Goal: Complete application form: Complete application form

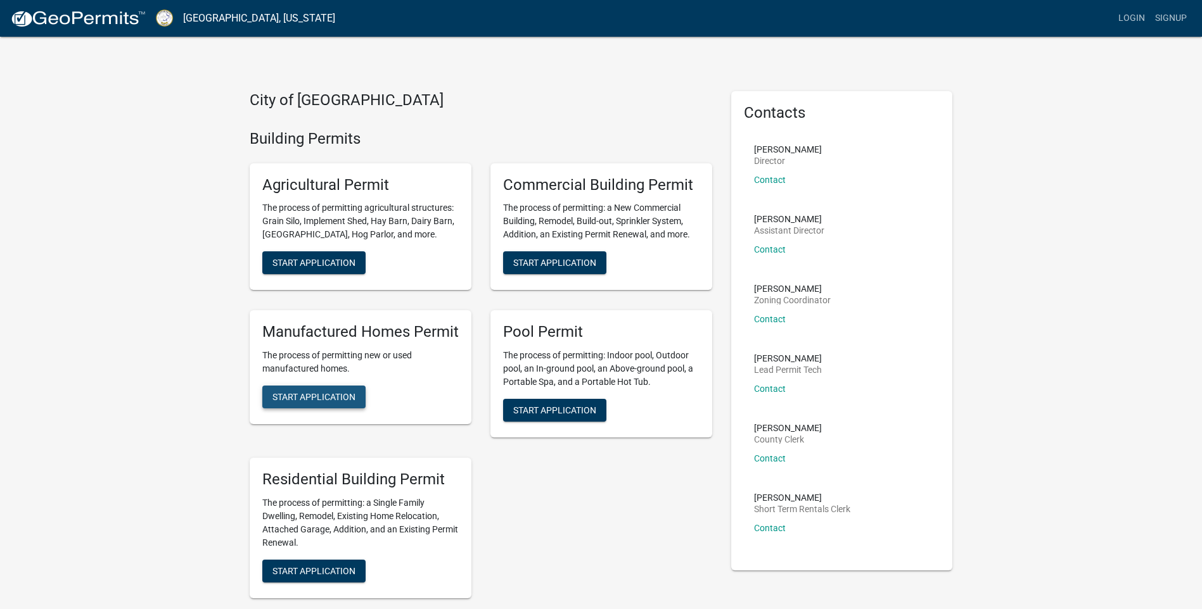
click at [309, 392] on span "Start Application" at bounding box center [313, 397] width 83 height 10
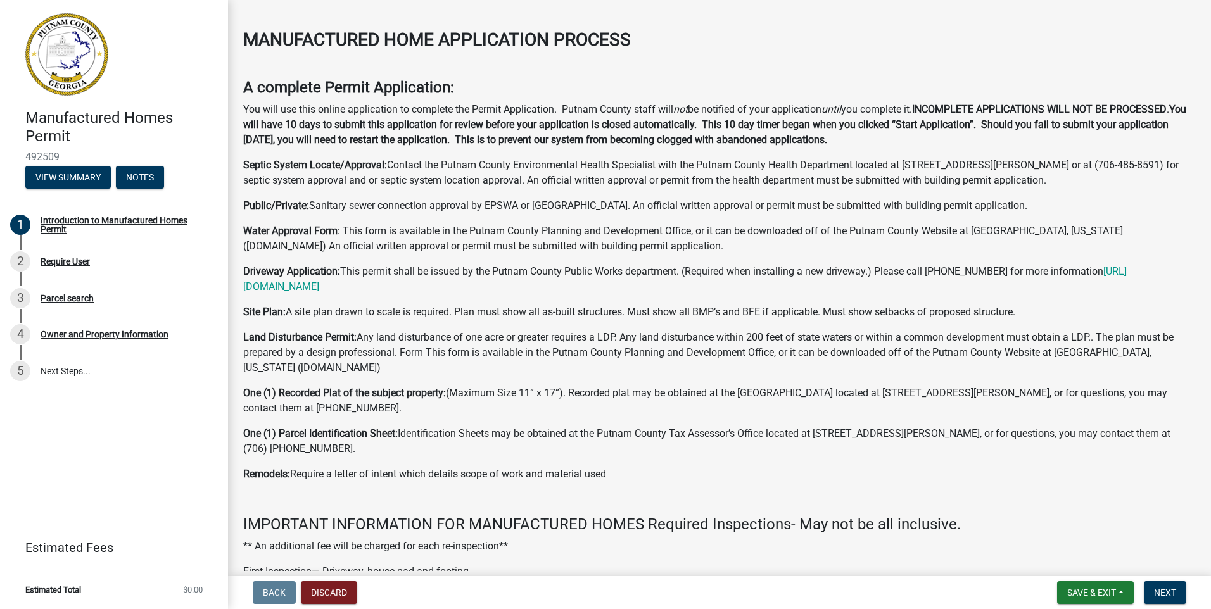
scroll to position [63, 0]
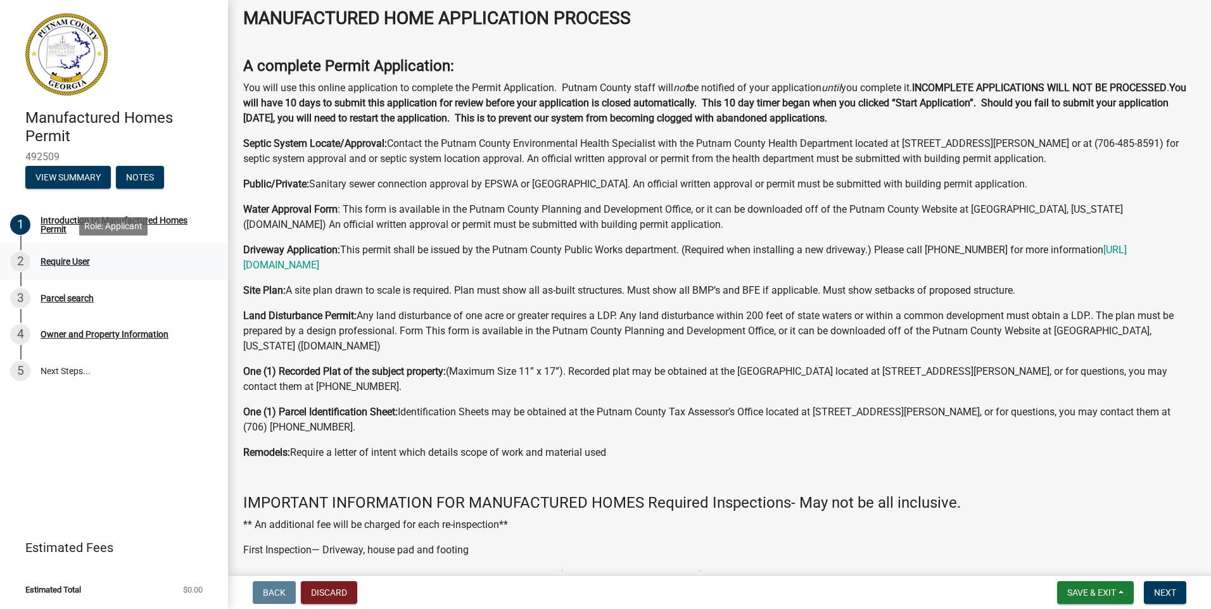
click at [75, 263] on div "Require User" at bounding box center [65, 261] width 49 height 9
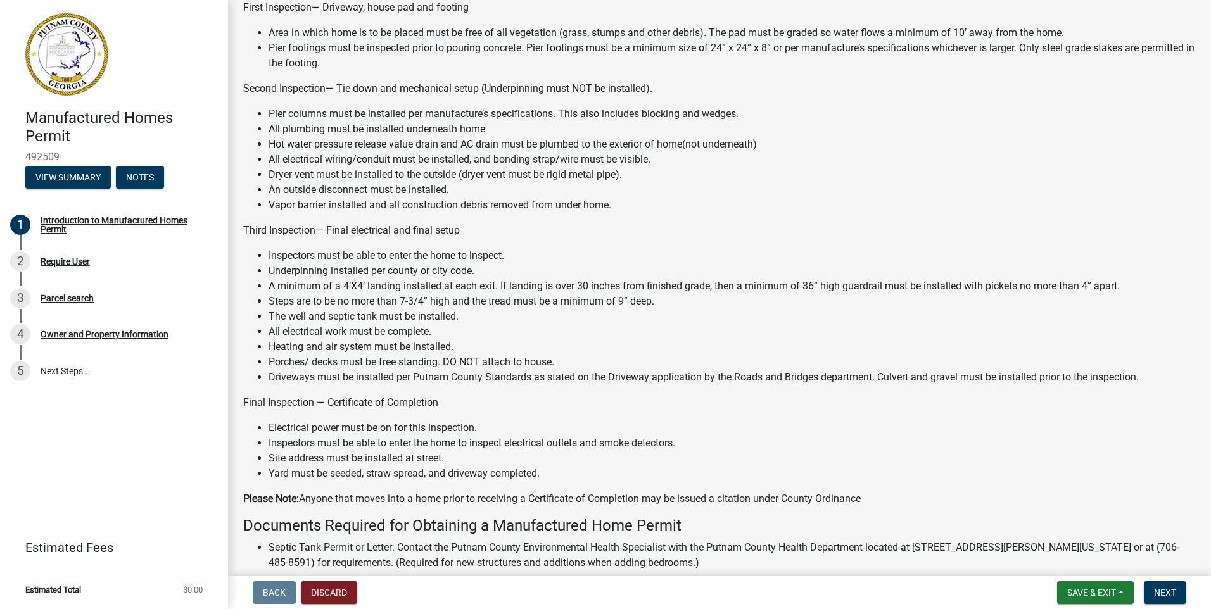
scroll to position [941, 0]
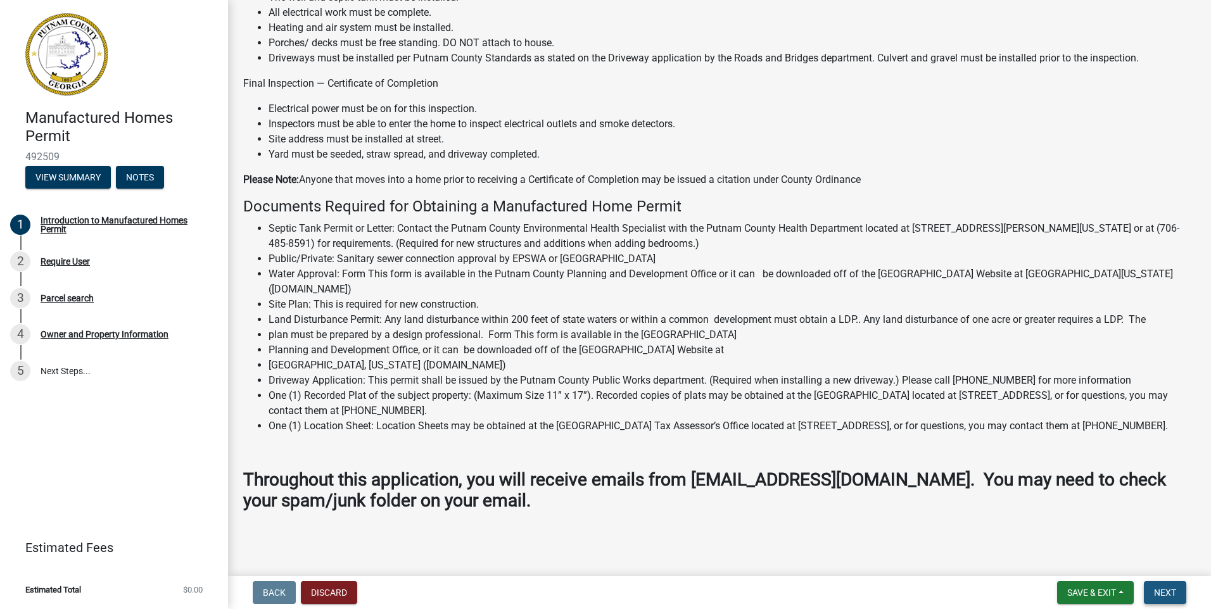
click at [1161, 595] on span "Next" at bounding box center [1165, 593] width 22 height 10
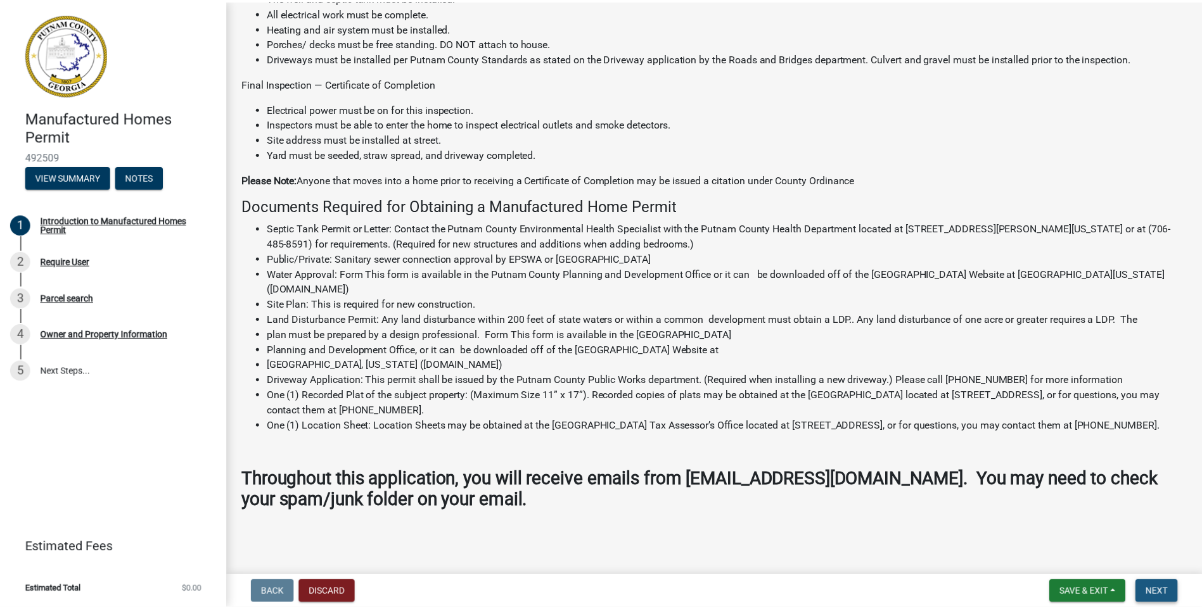
scroll to position [0, 0]
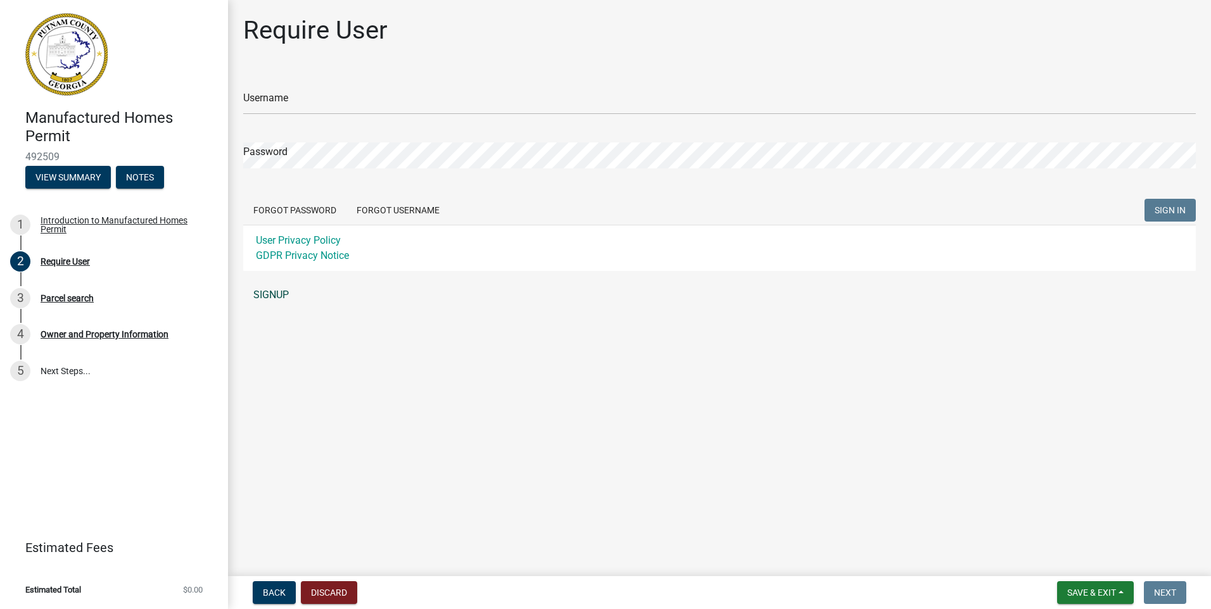
click at [272, 296] on link "SIGNUP" at bounding box center [719, 295] width 953 height 25
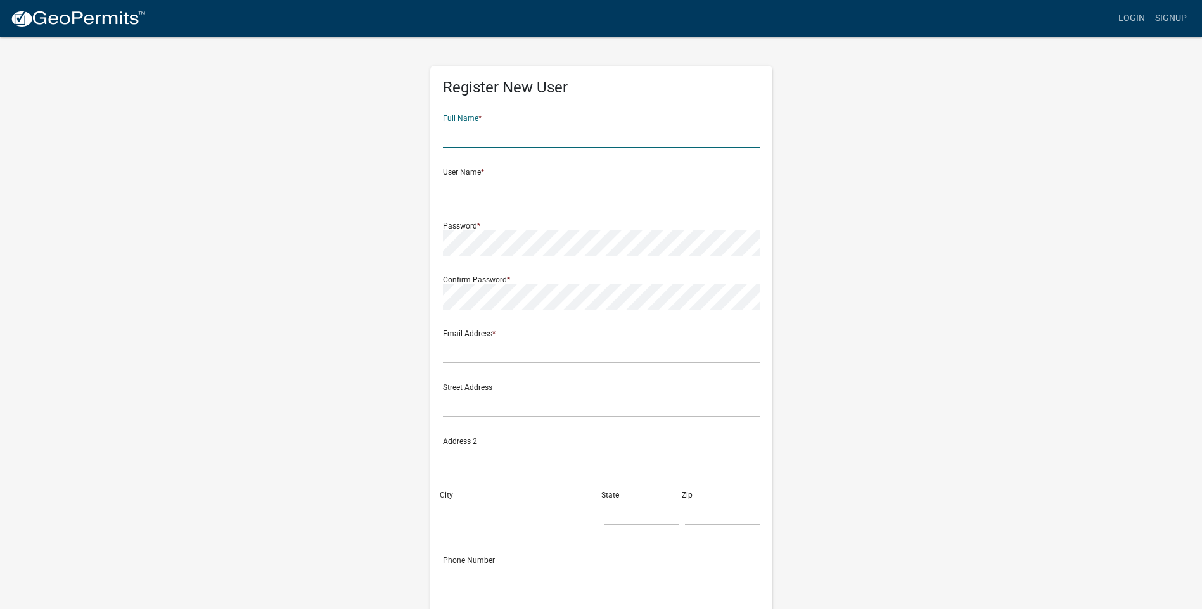
click at [485, 142] on input "text" at bounding box center [601, 135] width 317 height 26
type input "[PERSON_NAME]"
type input "jvauga80@yahoo.com"
type input "266 Buffington Rd"
type input "Danielsville"
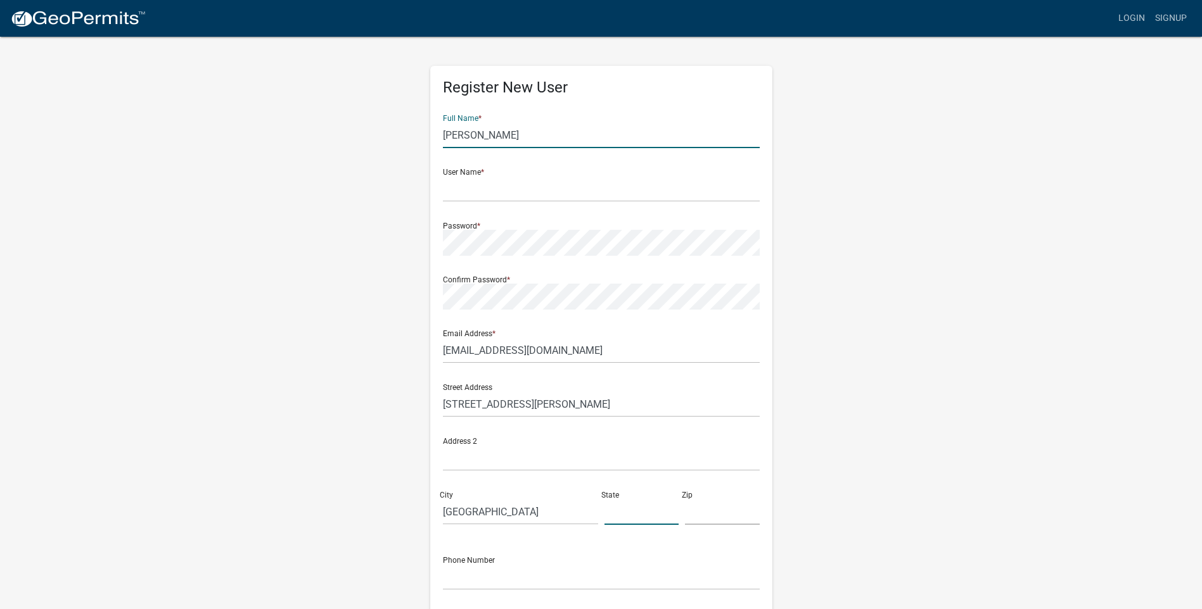
type input "Ga"
type input "30633"
type input "7066211730"
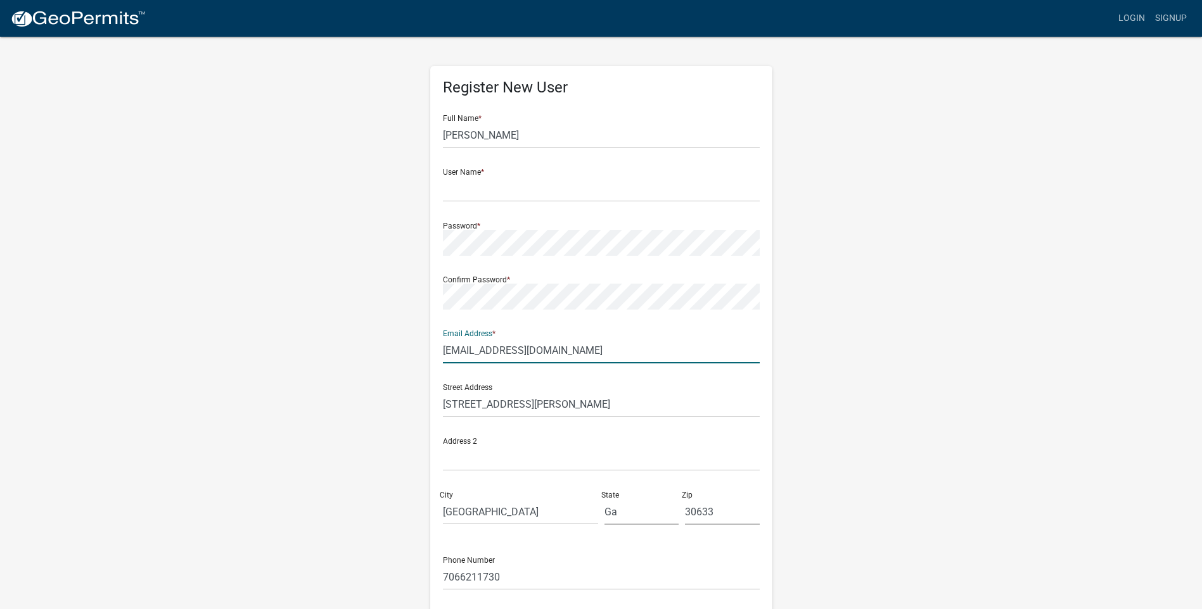
drag, startPoint x: 563, startPoint y: 355, endPoint x: 363, endPoint y: 376, distance: 200.7
click at [363, 376] on div "Register New User Full Name * Joshua V. Adams User Name * Password * Confirm Pa…" at bounding box center [601, 374] width 722 height 678
type input "[PERSON_NAME][EMAIL_ADDRESS][PERSON_NAME][DOMAIN_NAME]"
click at [476, 191] on input "text" at bounding box center [601, 189] width 317 height 26
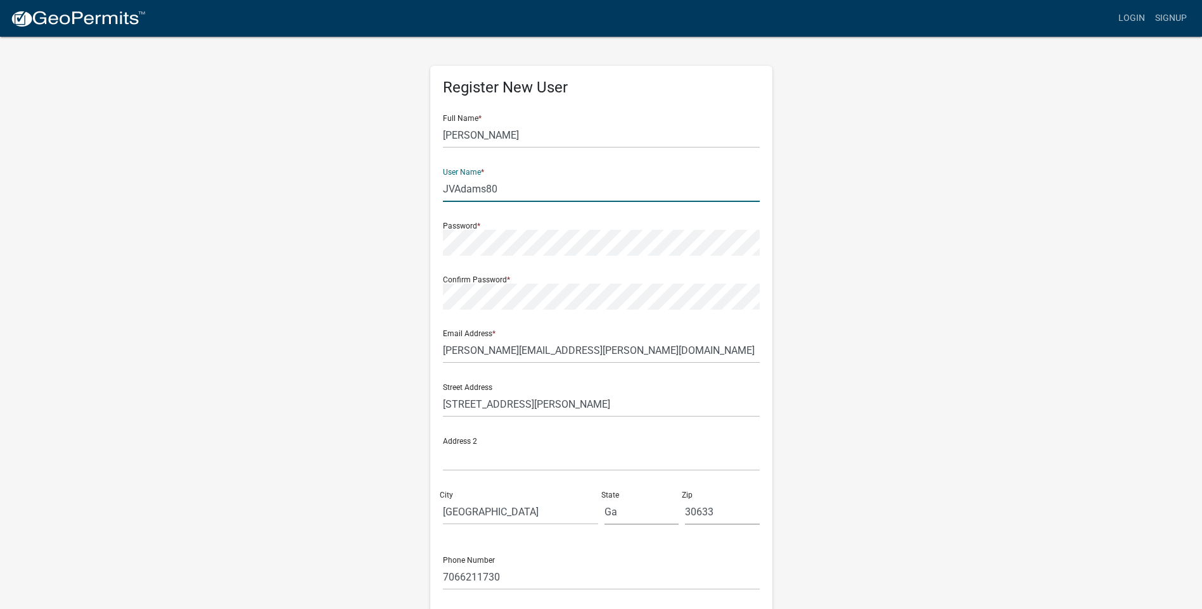
type input "JVAdams80"
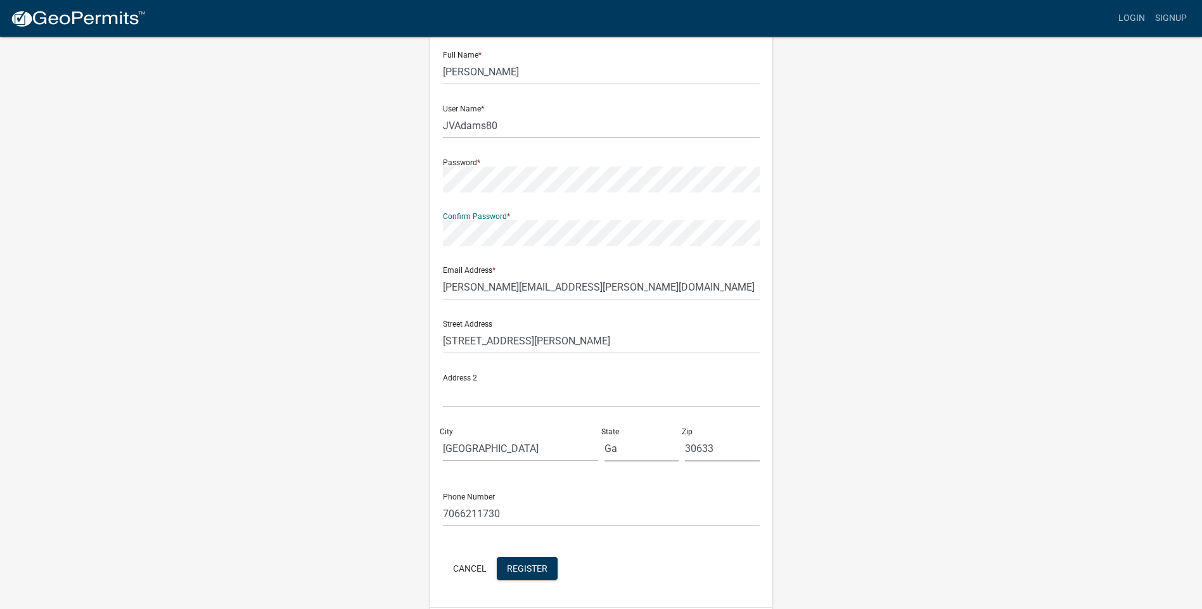
scroll to position [104, 0]
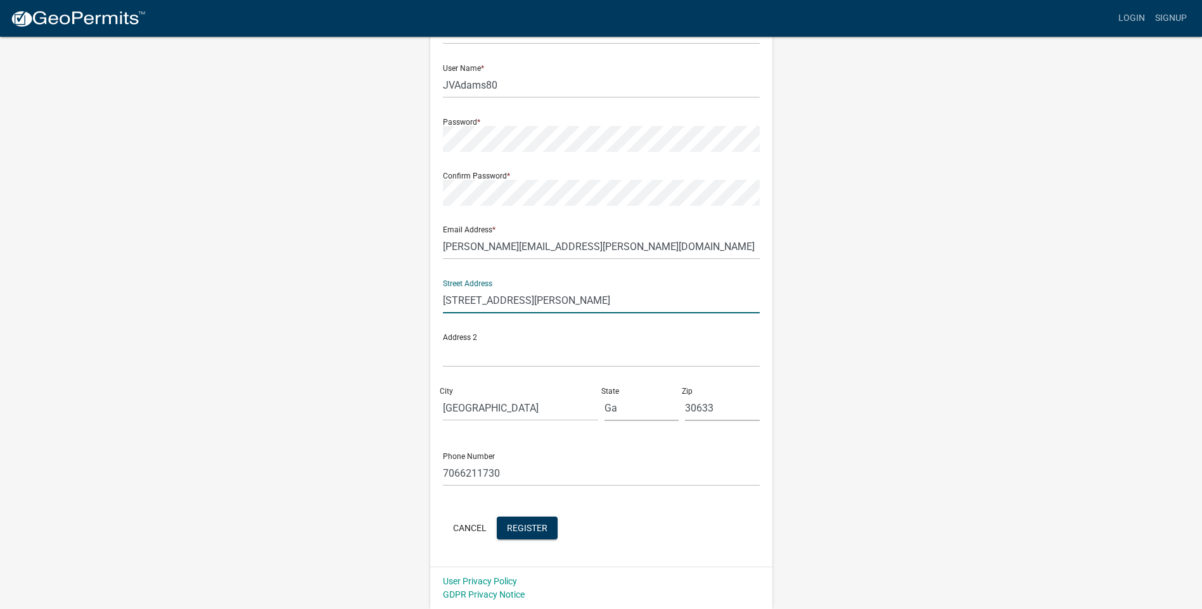
click at [534, 303] on input "266 Buffington Rd" at bounding box center [601, 301] width 317 height 26
type input "2"
type input "[STREET_ADDRESS]"
click at [514, 402] on input "Danielsville" at bounding box center [520, 408] width 155 height 26
drag, startPoint x: 515, startPoint y: 401, endPoint x: 358, endPoint y: 411, distance: 157.4
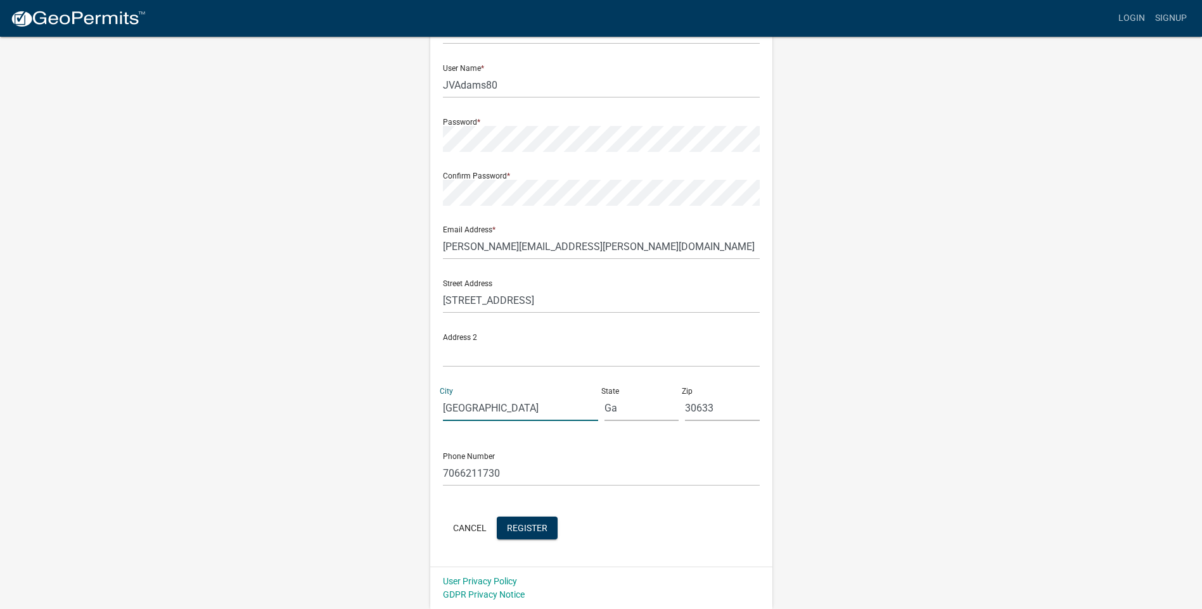
click at [355, 412] on div "Register New User Full Name * Joshua V. Adams User Name * JVAdams80 Password * …" at bounding box center [601, 271] width 722 height 678
type input "a"
click at [733, 412] on input "30633" at bounding box center [722, 408] width 75 height 26
drag, startPoint x: 730, startPoint y: 412, endPoint x: 616, endPoint y: 398, distance: 115.5
click at [616, 398] on div "Street Address 455-A US Hwy 29 N Address 2 City a State Ga Zip 30633" at bounding box center [601, 351] width 323 height 162
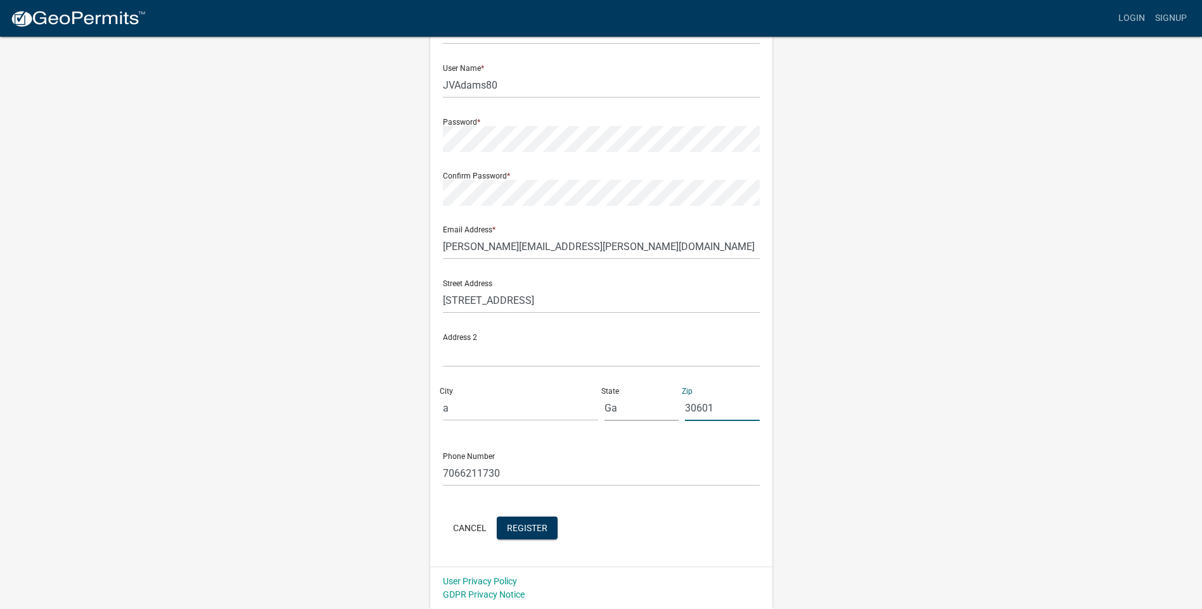
type input "30601"
click at [516, 479] on input "7066211730" at bounding box center [601, 474] width 317 height 26
drag, startPoint x: 516, startPoint y: 475, endPoint x: 329, endPoint y: 477, distance: 187.5
click at [329, 477] on div "Register New User Full Name * Joshua V. Adams User Name * JVAdams80 Password * …" at bounding box center [601, 271] width 722 height 678
type input "7623157109"
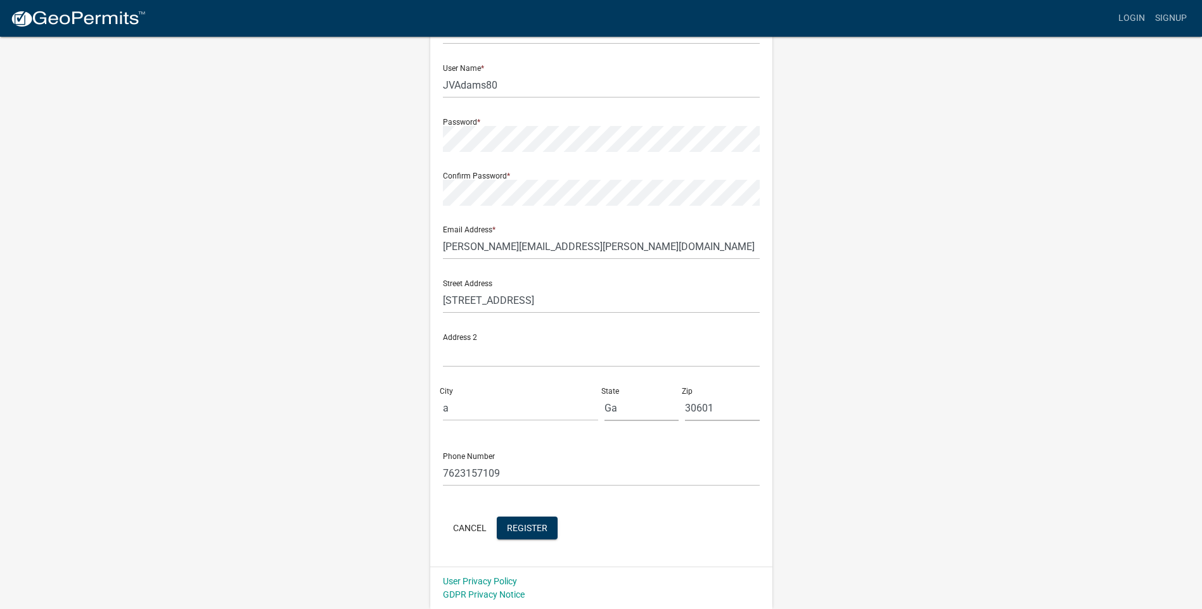
click at [532, 452] on div "Phone Number 7623157109" at bounding box center [601, 465] width 317 height 44
click at [471, 409] on input "a" at bounding box center [520, 408] width 155 height 26
type input "[GEOGRAPHIC_DATA]"
click at [340, 521] on div "Register New User Full Name * Joshua V. Adams User Name * JVAdams80 Password * …" at bounding box center [601, 271] width 722 height 678
click at [543, 526] on span "Register" at bounding box center [527, 528] width 41 height 10
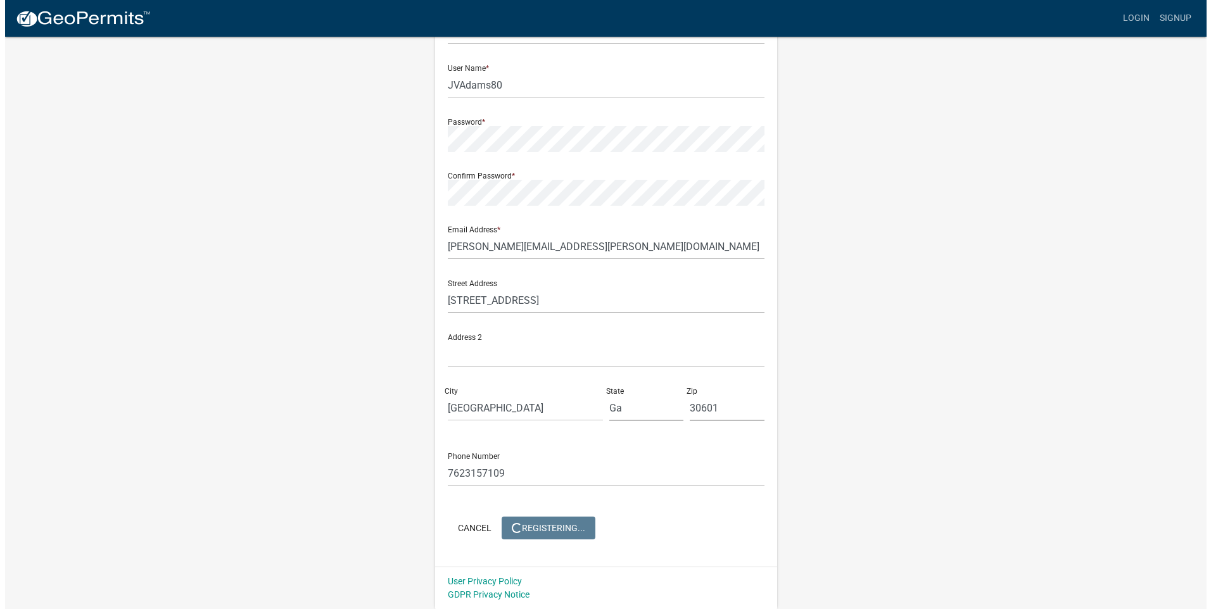
scroll to position [0, 0]
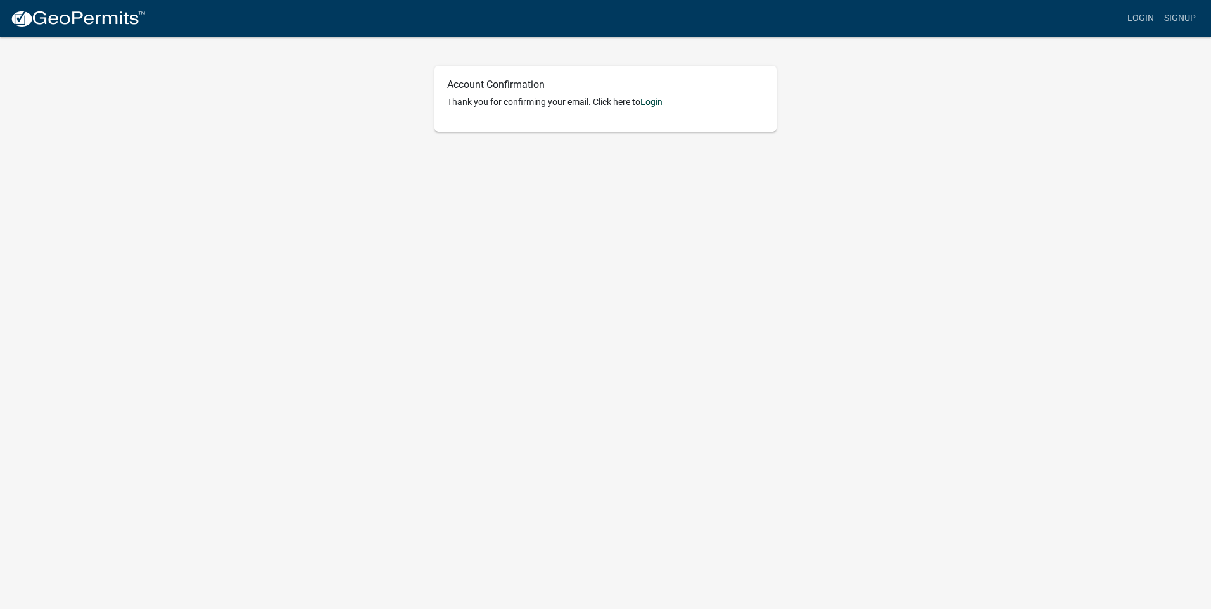
click at [657, 106] on link "Login" at bounding box center [652, 102] width 22 height 10
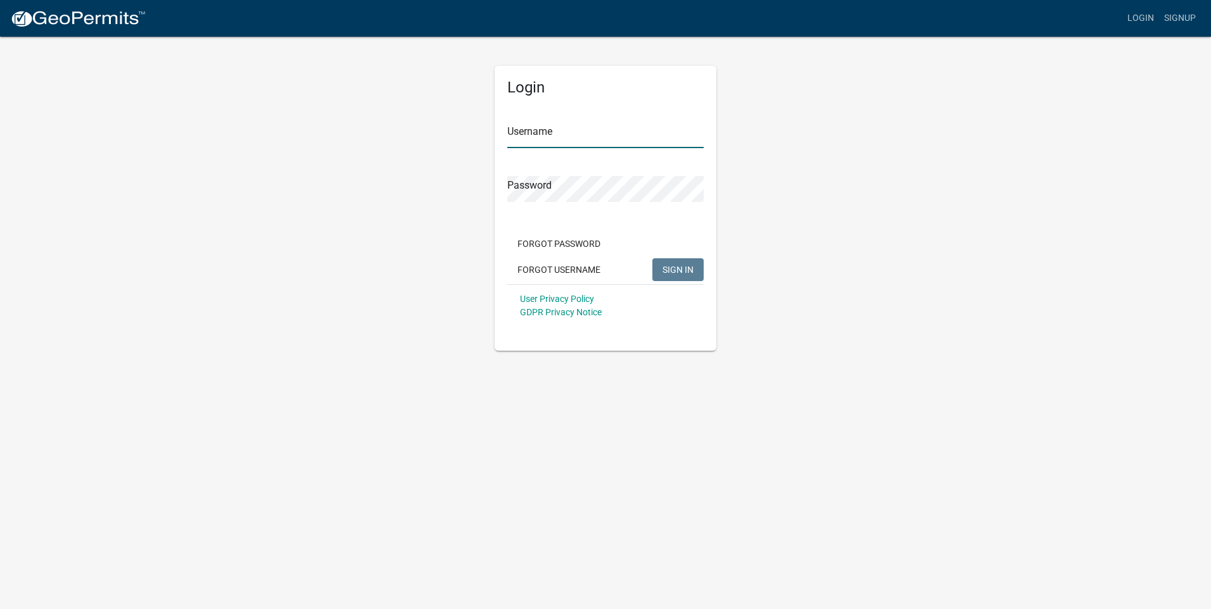
type input "JVAdams80"
click at [681, 274] on span "SIGN IN" at bounding box center [678, 269] width 31 height 10
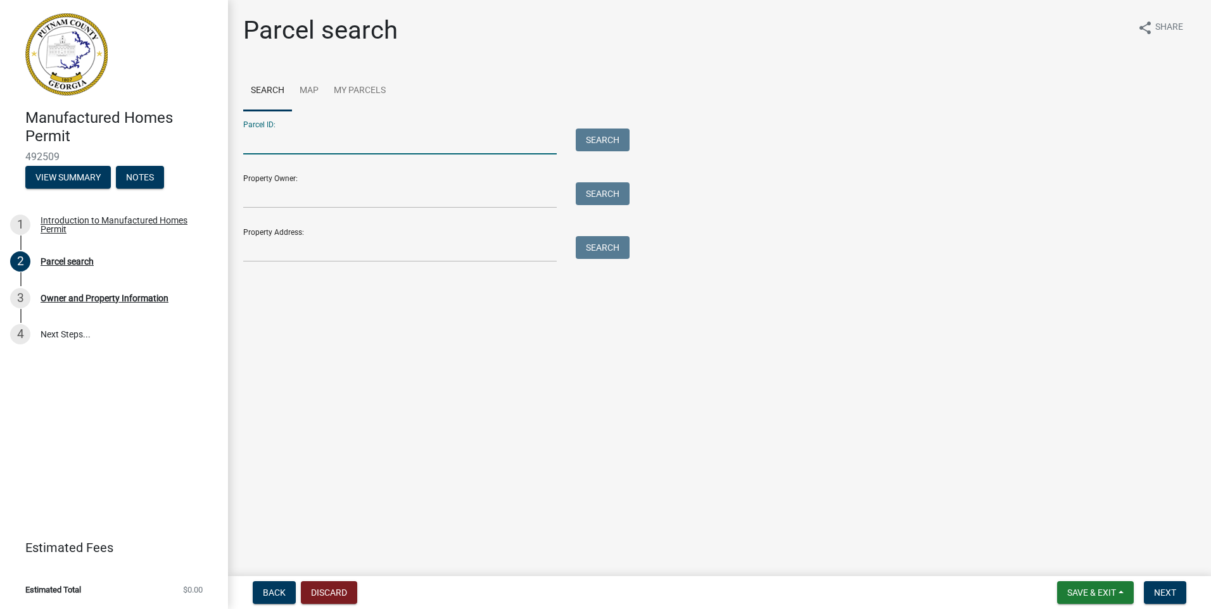
click at [316, 151] on input "Parcel ID:" at bounding box center [400, 142] width 314 height 26
click at [324, 251] on input "Property Address:" at bounding box center [400, 249] width 314 height 26
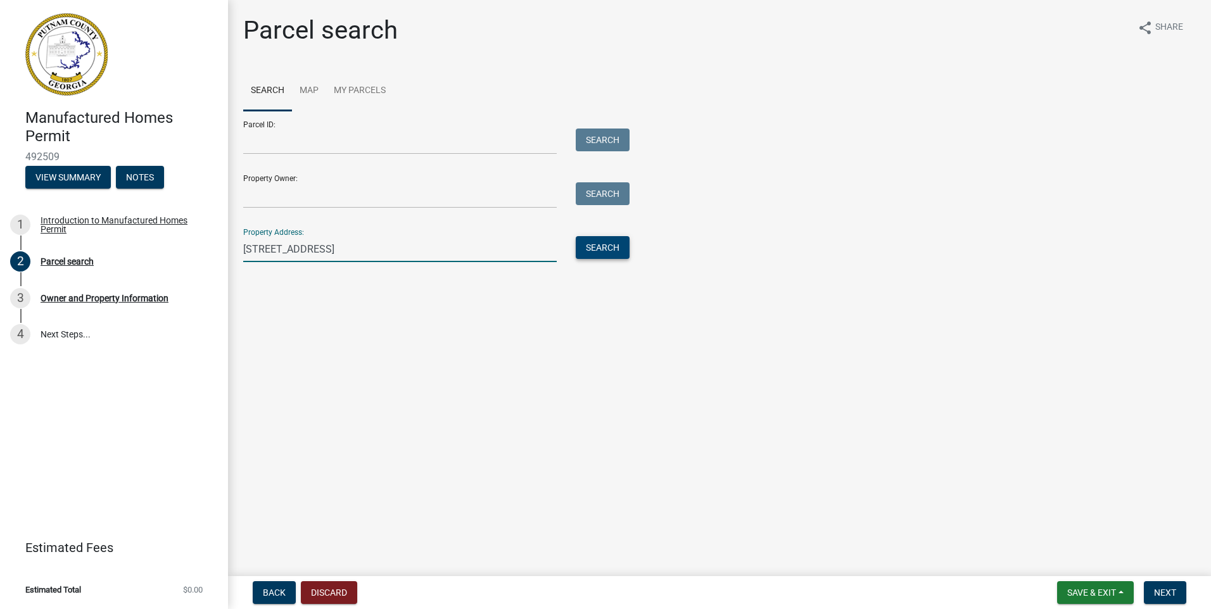
type input "424 river oak dr"
click at [604, 254] on button "Search" at bounding box center [603, 247] width 54 height 23
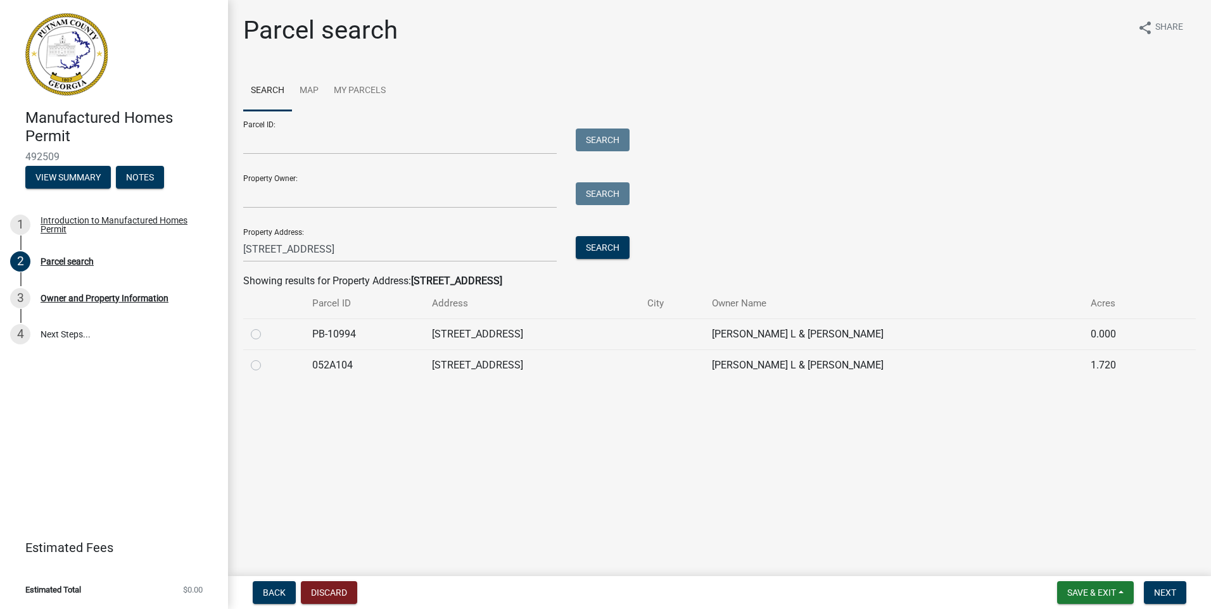
click at [266, 358] on label at bounding box center [266, 358] width 0 height 0
click at [266, 366] on input "radio" at bounding box center [270, 362] width 8 height 8
radio input "true"
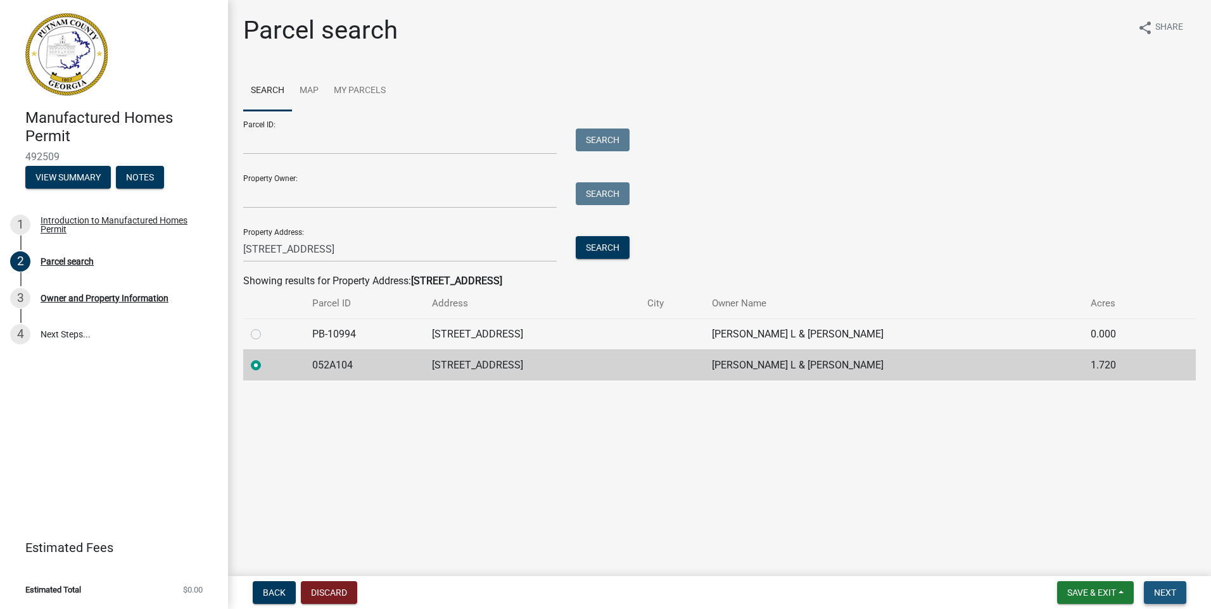
click at [1167, 597] on span "Next" at bounding box center [1165, 593] width 22 height 10
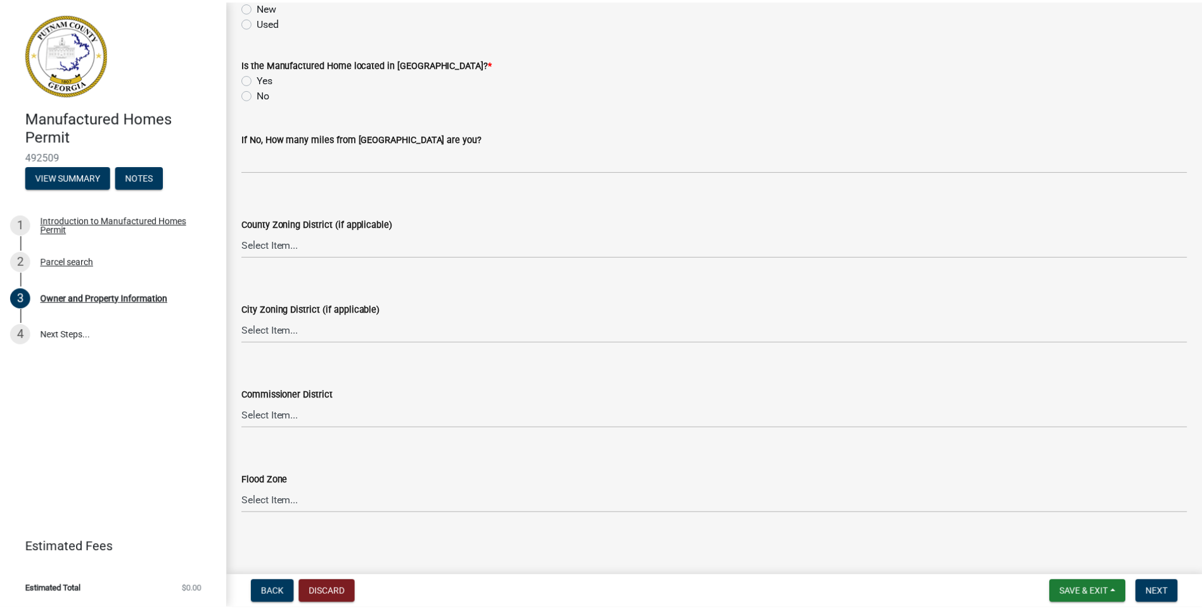
scroll to position [1544, 0]
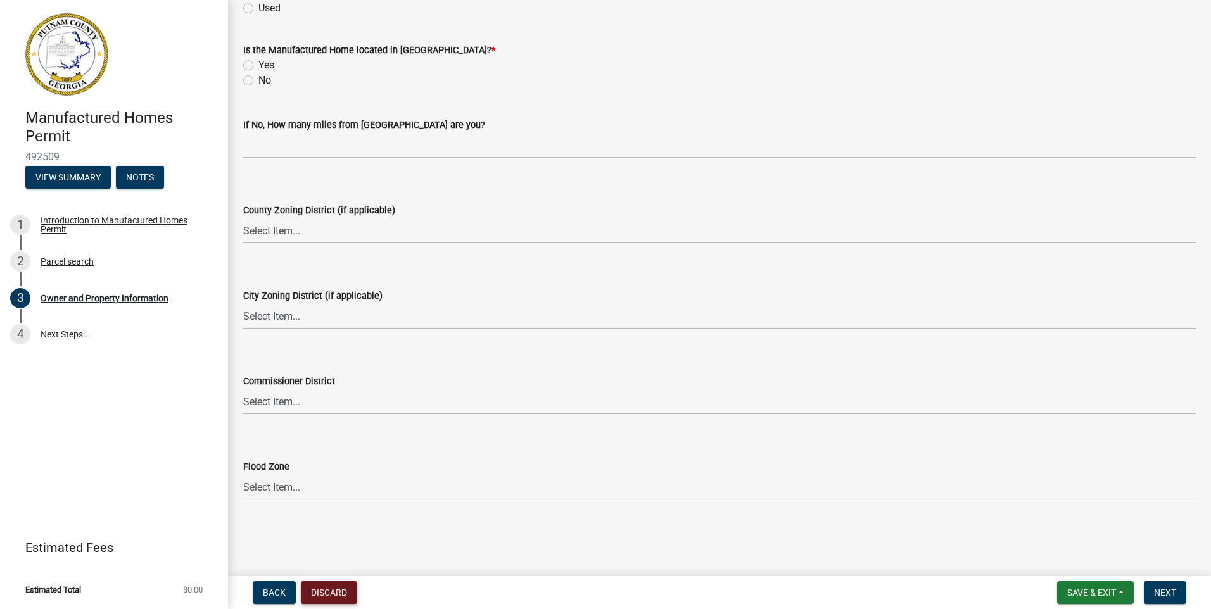
click at [329, 594] on button "Discard" at bounding box center [329, 593] width 56 height 23
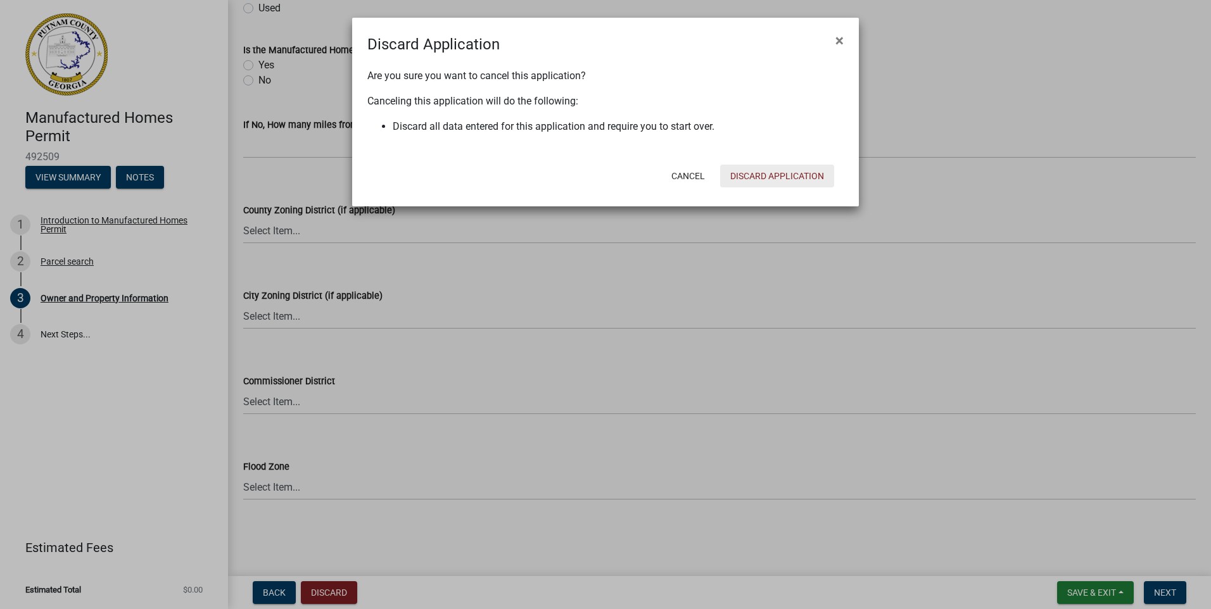
click at [754, 179] on button "Discard Application" at bounding box center [777, 176] width 114 height 23
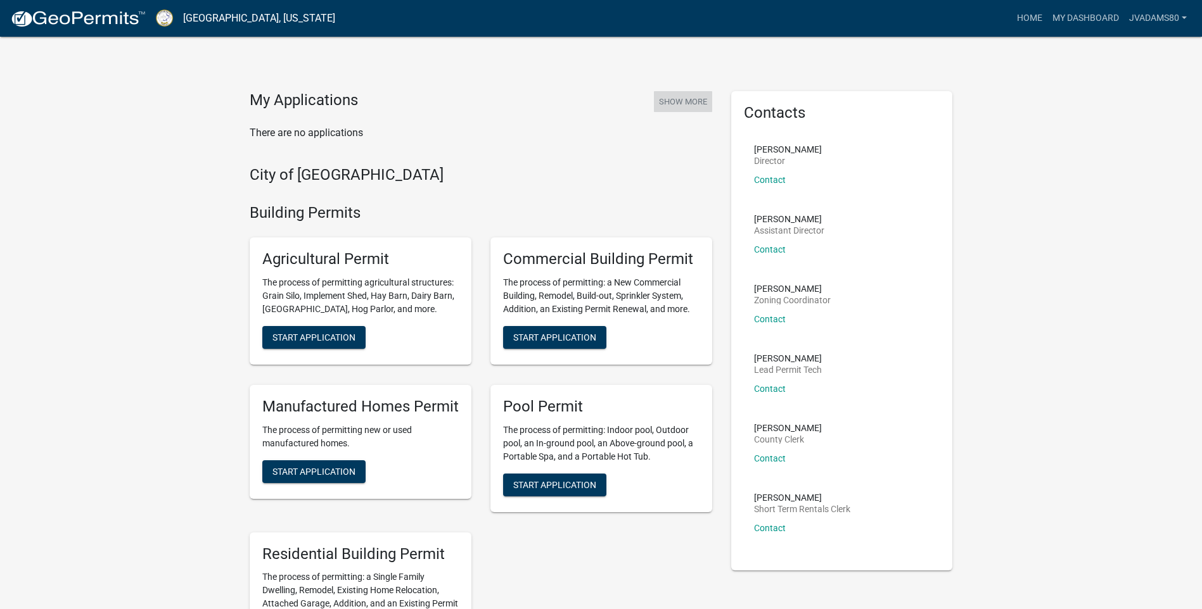
click at [677, 106] on button "Show More" at bounding box center [683, 101] width 58 height 21
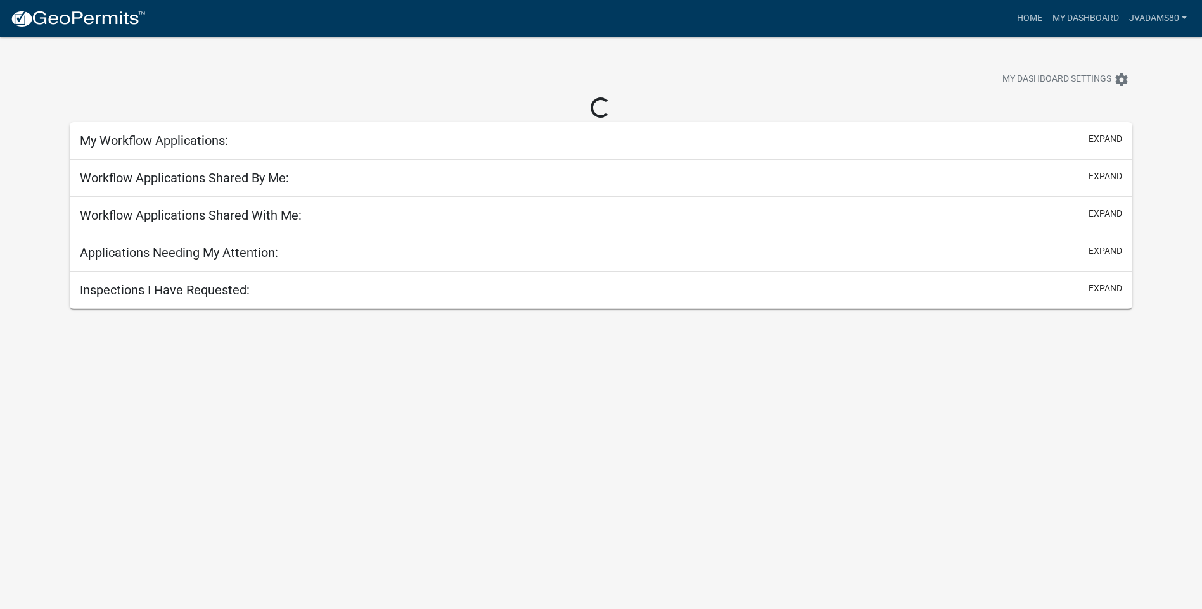
click at [1093, 291] on div "expand" at bounding box center [1102, 290] width 39 height 16
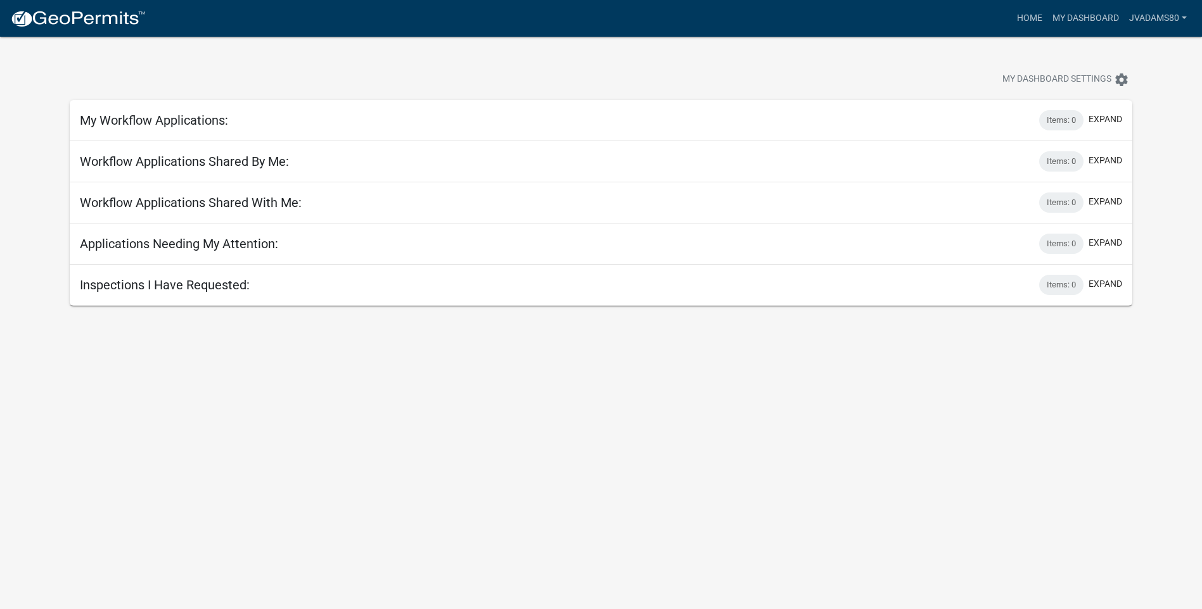
click at [918, 297] on div "Inspections I Have Requested: Items: 0 expand" at bounding box center [601, 285] width 1062 height 41
click at [1031, 16] on link "Home" at bounding box center [1029, 18] width 35 height 24
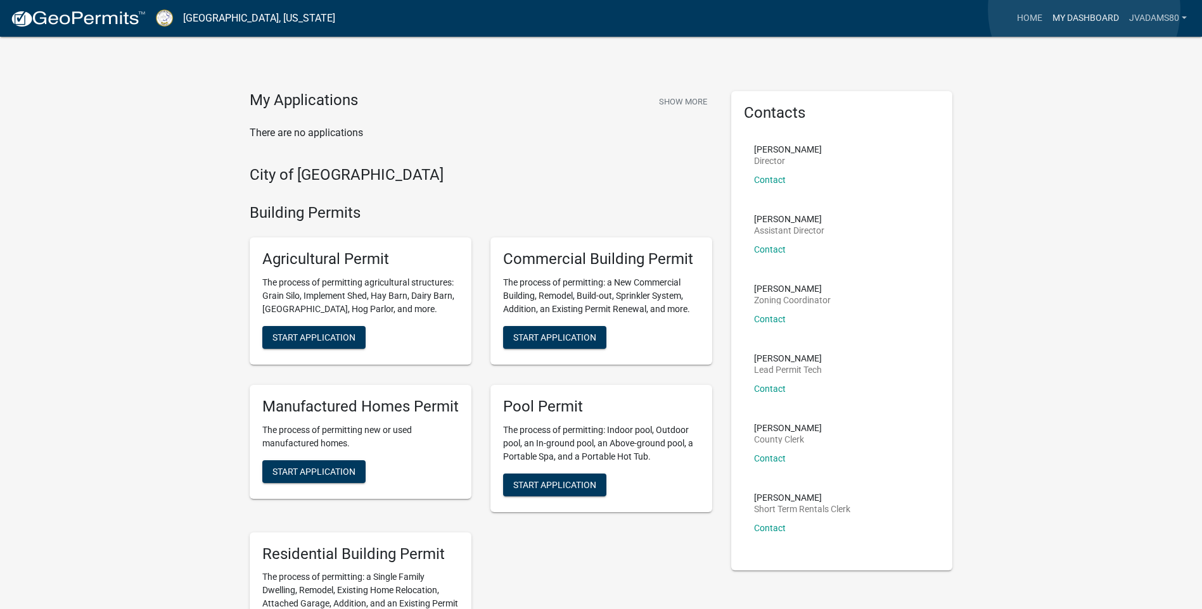
click at [1084, 10] on link "My Dashboard" at bounding box center [1085, 18] width 77 height 24
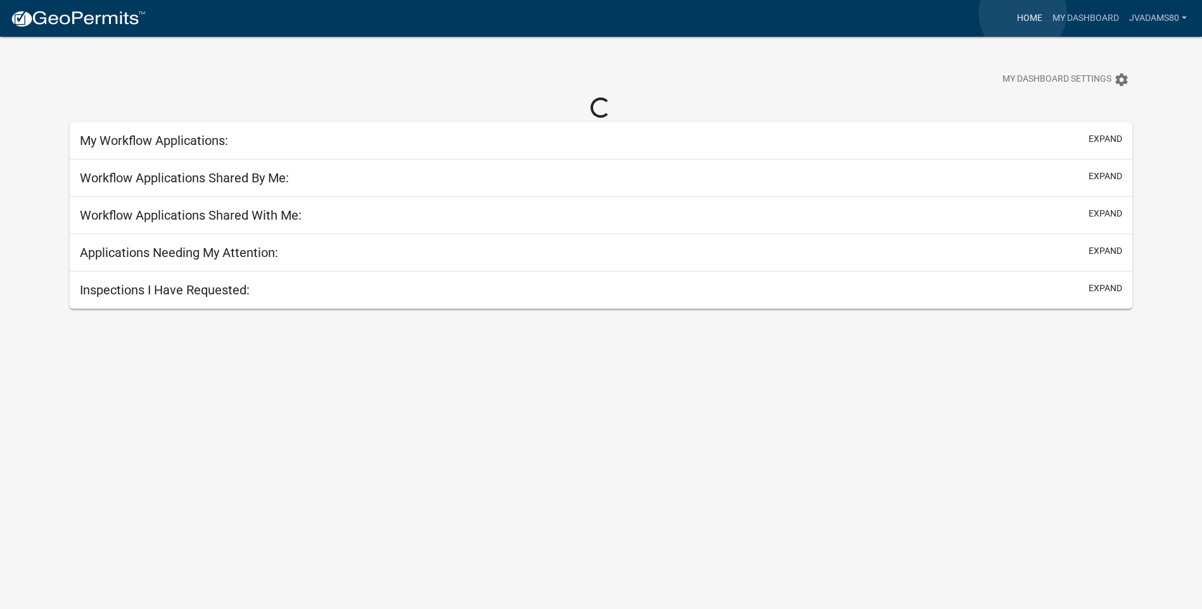
click at [1023, 13] on link "Home" at bounding box center [1029, 18] width 35 height 24
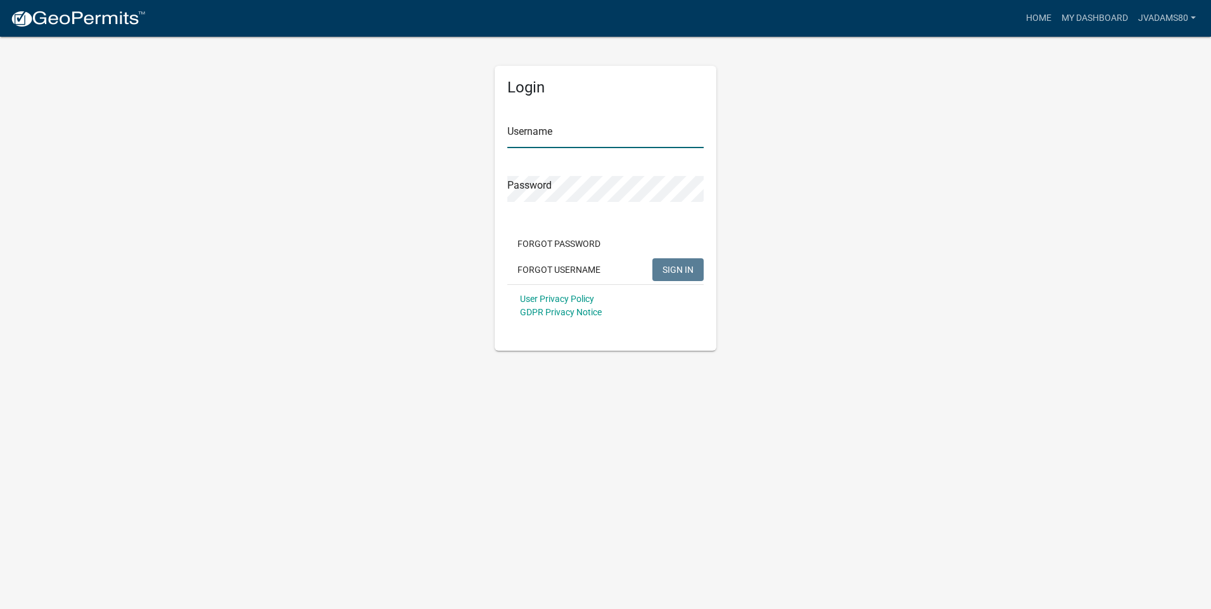
type input "JVAdams80"
click at [884, 184] on div "Login Username JVAdams80 Password Forgot Password Forgot Username SIGN IN User …" at bounding box center [606, 193] width 722 height 316
click at [680, 268] on span "SIGN IN" at bounding box center [678, 269] width 31 height 10
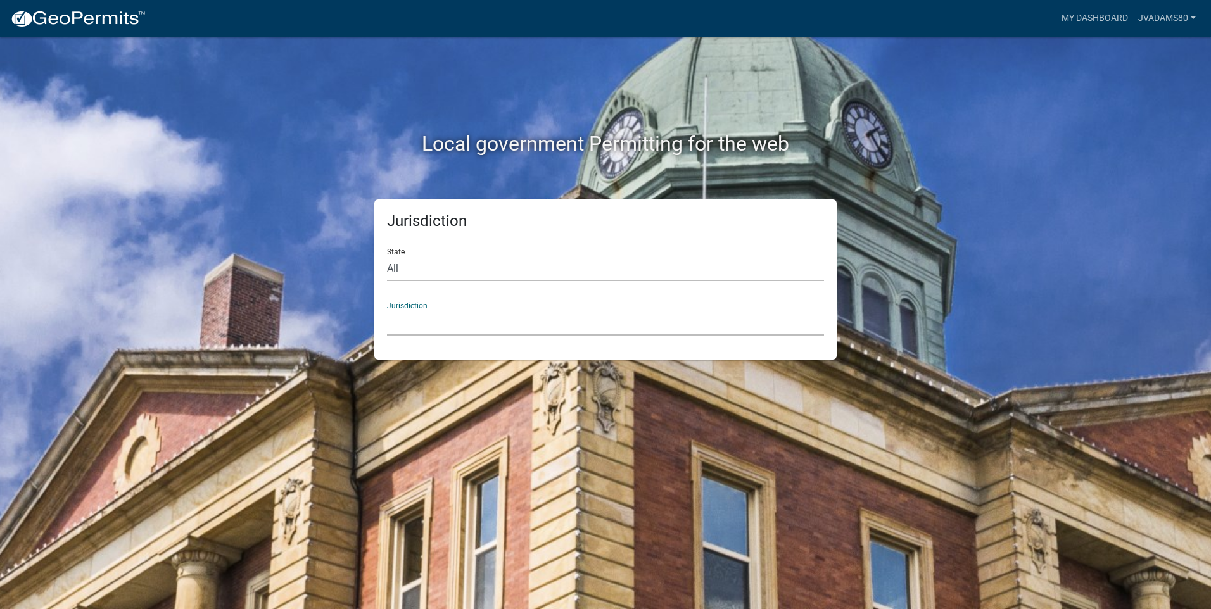
click at [416, 328] on select "[GEOGRAPHIC_DATA], [US_STATE] [GEOGRAPHIC_DATA], [US_STATE][PERSON_NAME][GEOGRA…" at bounding box center [605, 323] width 437 height 26
click at [276, 165] on div "Local government Permitting for the web" at bounding box center [606, 118] width 722 height 162
click at [437, 274] on select "All [US_STATE] [US_STATE] [US_STATE] [US_STATE] [US_STATE] [US_STATE] [US_STATE…" at bounding box center [605, 269] width 437 height 26
select select "[US_STATE]"
click at [387, 256] on select "All [US_STATE] [US_STATE] [US_STATE] [US_STATE] [US_STATE] [US_STATE] [US_STATE…" at bounding box center [605, 269] width 437 height 26
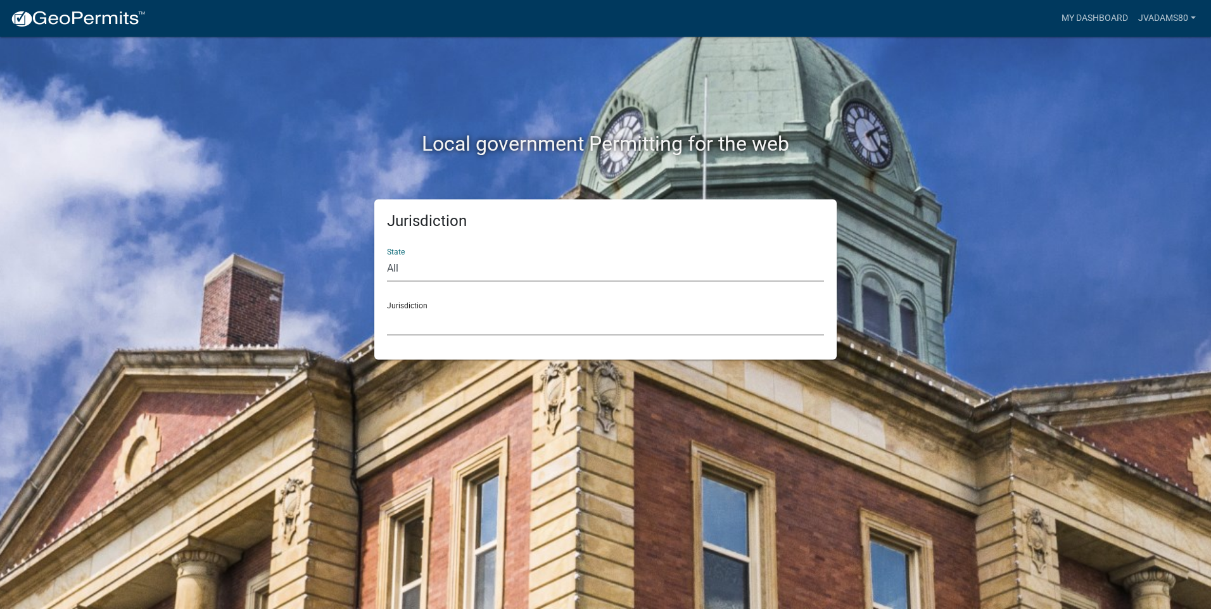
click at [414, 325] on select "[GEOGRAPHIC_DATA], [US_STATE][PERSON_NAME][GEOGRAPHIC_DATA], [US_STATE][PERSON_…" at bounding box center [605, 323] width 437 height 26
click at [418, 312] on select "[GEOGRAPHIC_DATA], [US_STATE][PERSON_NAME][GEOGRAPHIC_DATA], [US_STATE][PERSON_…" at bounding box center [605, 323] width 437 height 26
click at [426, 309] on div "Jurisdiction [GEOGRAPHIC_DATA], [US_STATE][PERSON_NAME][GEOGRAPHIC_DATA], [US_S…" at bounding box center [605, 314] width 437 height 44
click at [473, 319] on select "[GEOGRAPHIC_DATA], [US_STATE][PERSON_NAME][GEOGRAPHIC_DATA], [US_STATE][PERSON_…" at bounding box center [605, 323] width 437 height 26
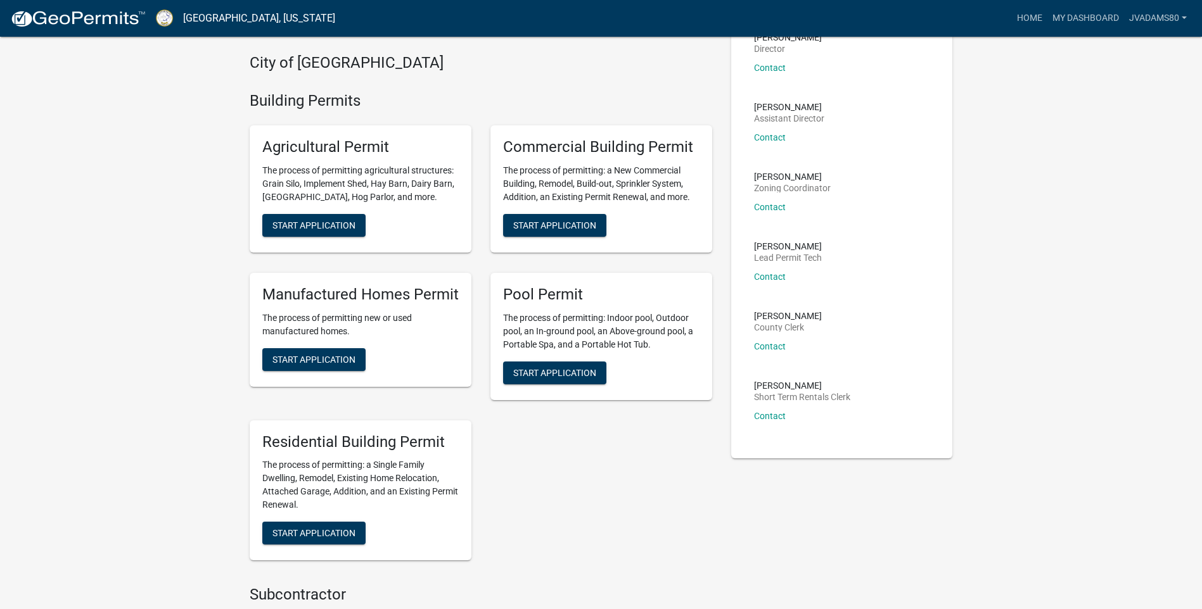
scroll to position [127, 0]
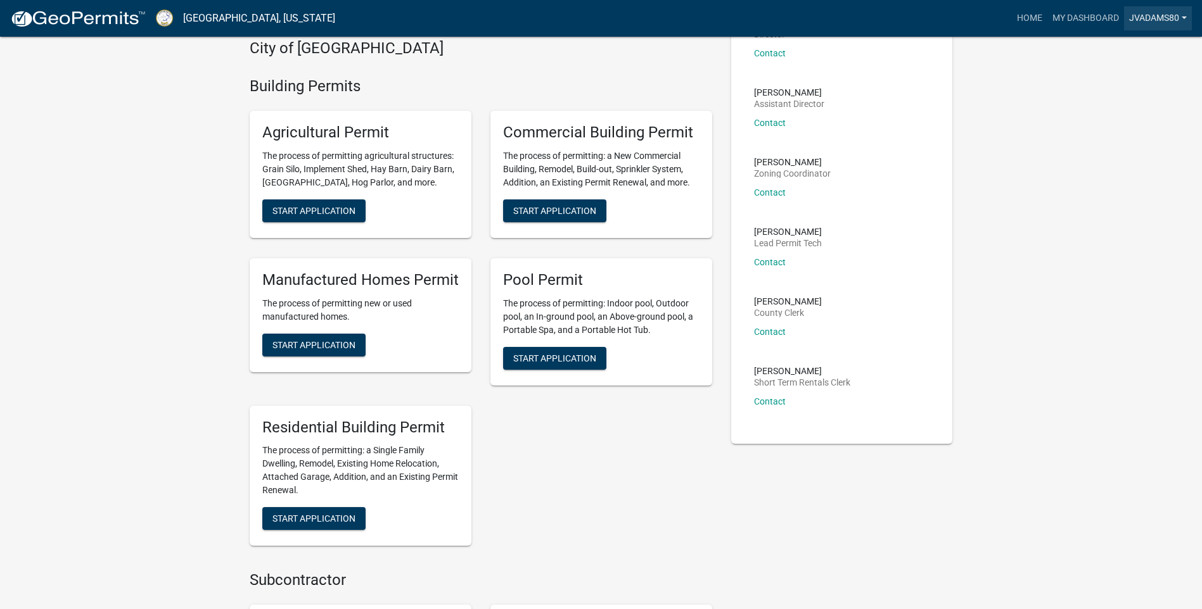
click at [1164, 23] on link "JVAdams80" at bounding box center [1158, 18] width 68 height 24
click at [1118, 49] on link "Account" at bounding box center [1140, 52] width 101 height 30
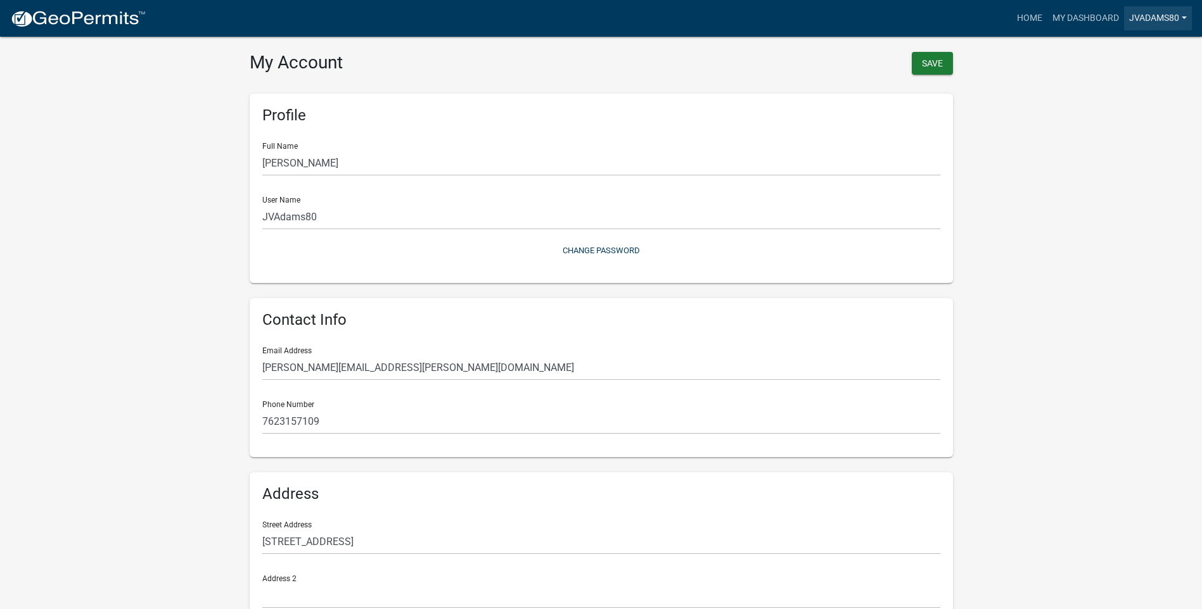
click at [1164, 23] on link "JVAdams80" at bounding box center [1158, 18] width 68 height 24
drag, startPoint x: 942, startPoint y: 327, endPoint x: 948, endPoint y: 321, distance: 9.0
click at [947, 323] on div "Contact Info Email Address [PERSON_NAME][EMAIL_ADDRESS][PERSON_NAME][DOMAIN_NAM…" at bounding box center [601, 377] width 703 height 159
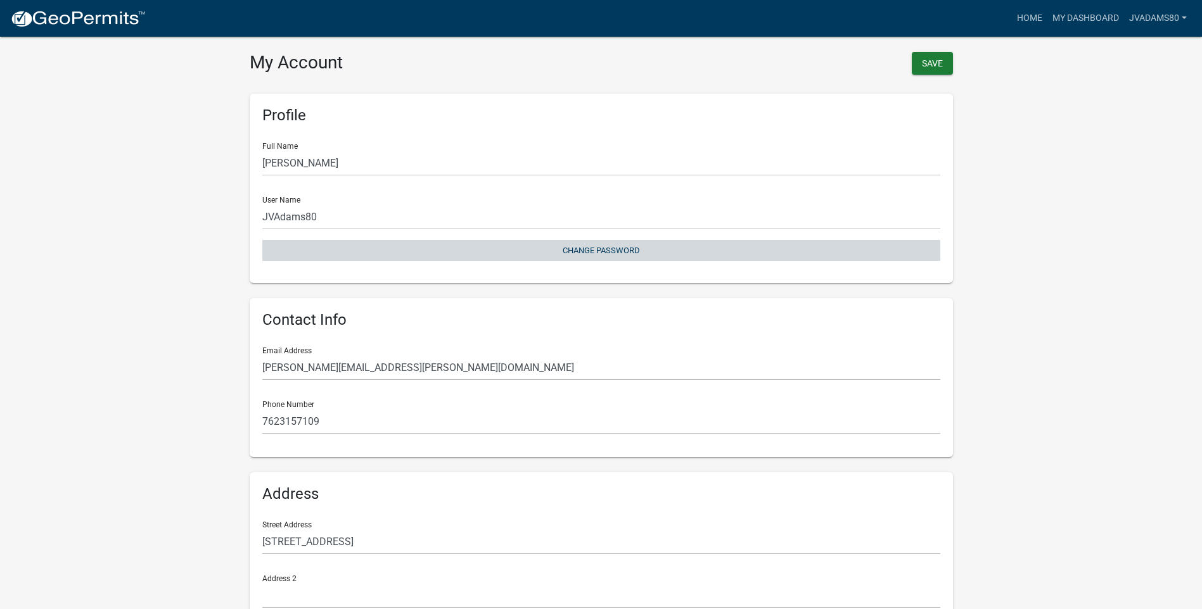
click at [626, 256] on button "Change Password" at bounding box center [601, 250] width 678 height 21
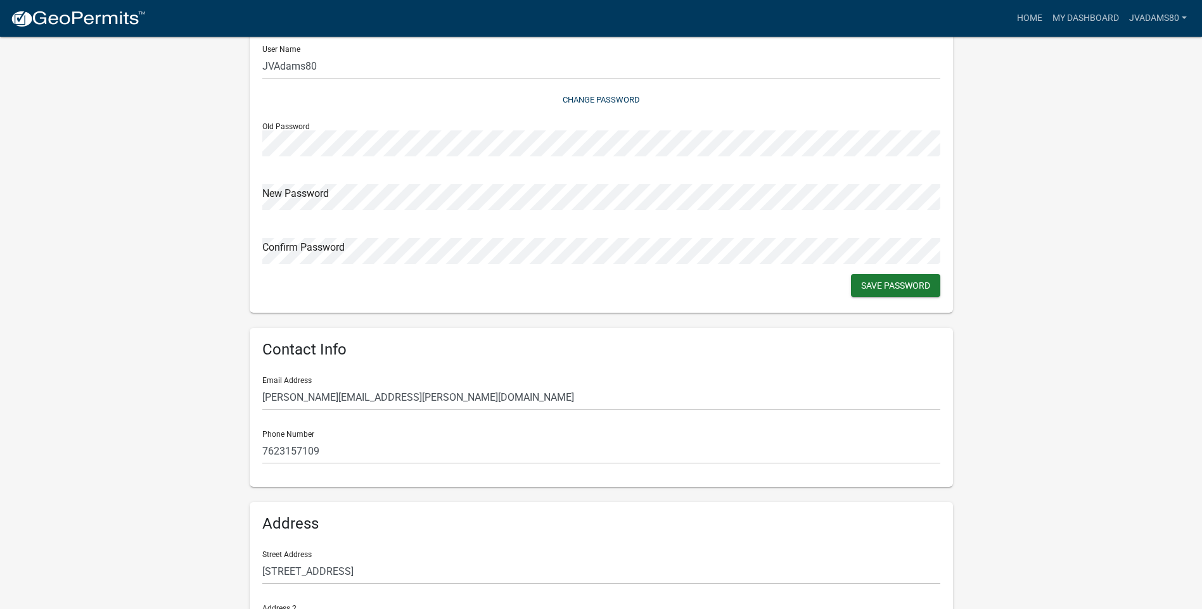
scroll to position [190, 0]
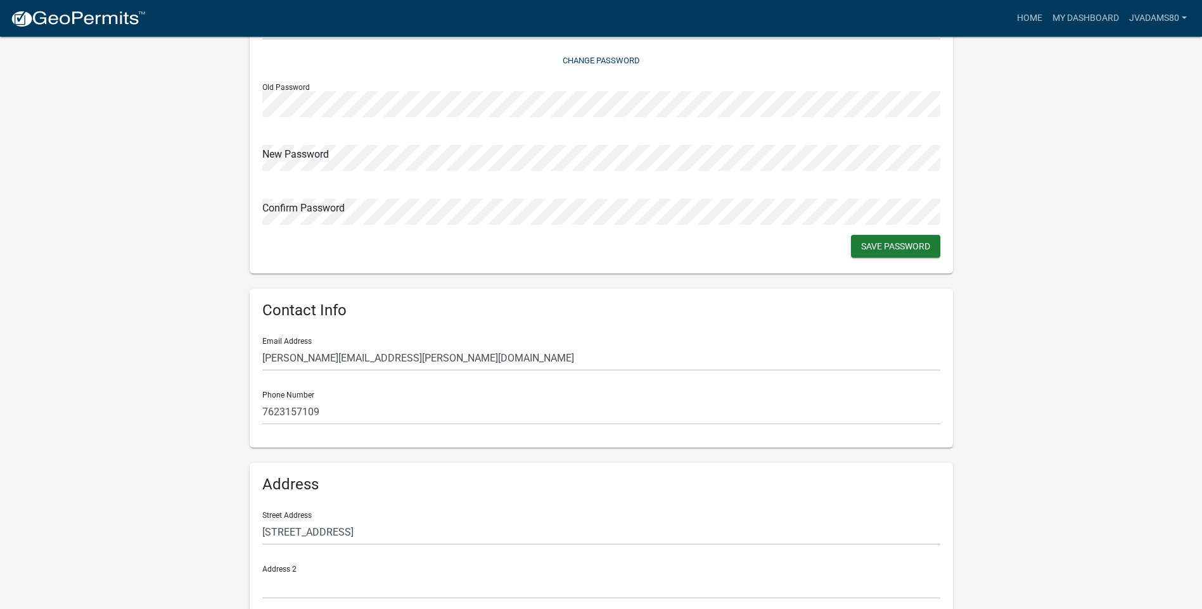
click at [106, 374] on wm-user-profile-view "more_horiz Home My Dashboard JVAdams80 Account Logout My Account Save Profile F…" at bounding box center [601, 276] width 1202 height 903
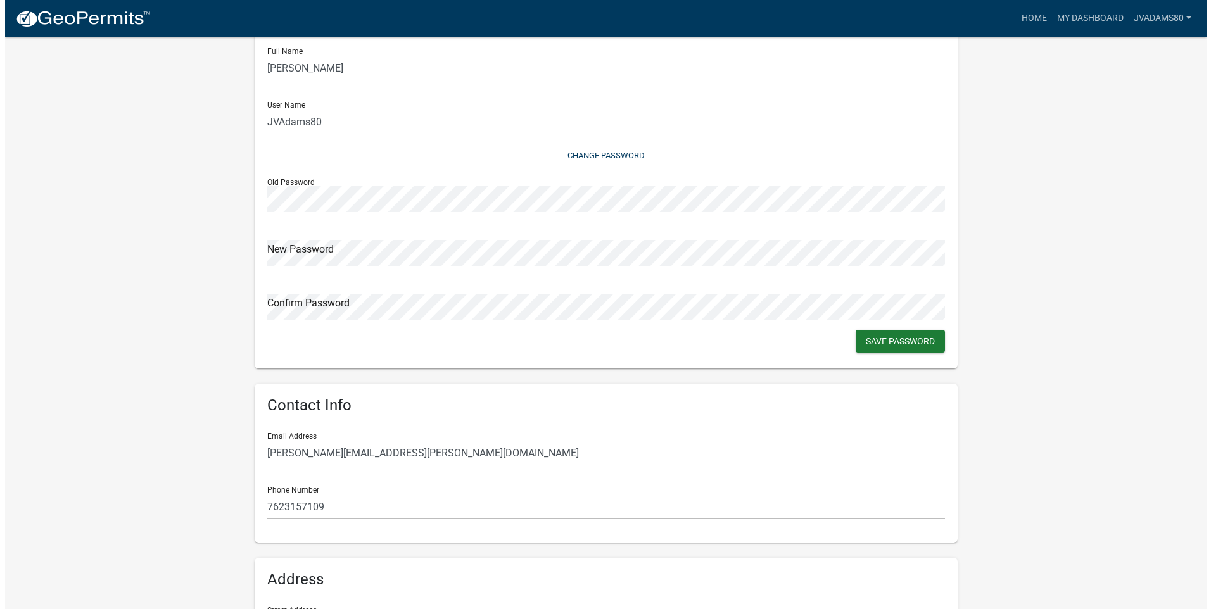
scroll to position [0, 0]
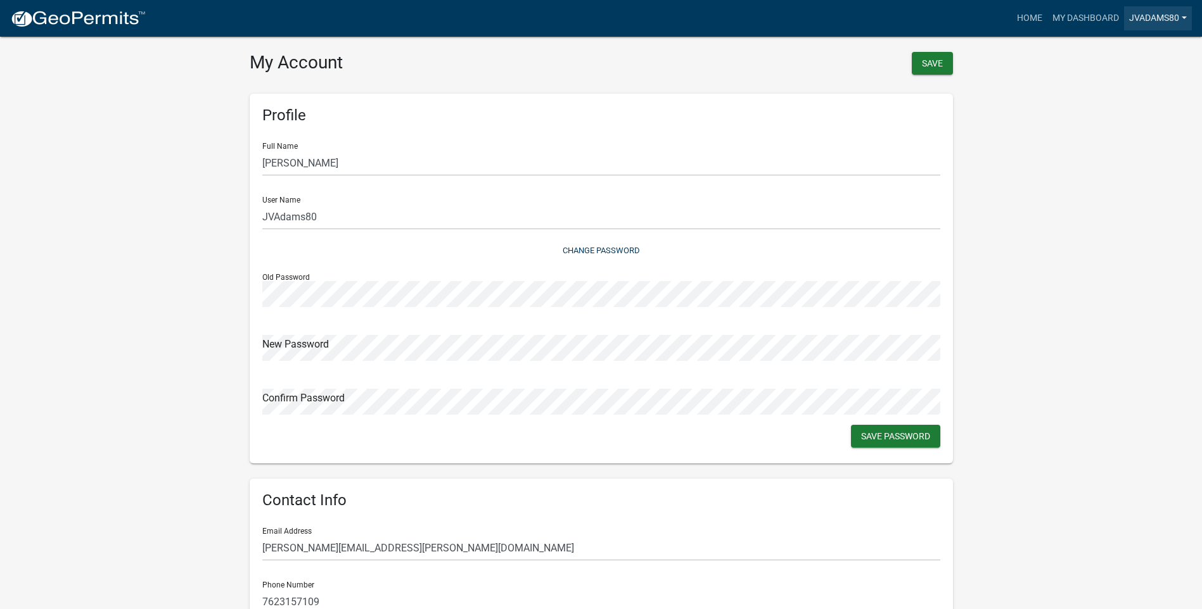
click at [1143, 20] on link "JVAdams80" at bounding box center [1158, 18] width 68 height 24
click at [1111, 98] on link "Logout" at bounding box center [1140, 93] width 101 height 30
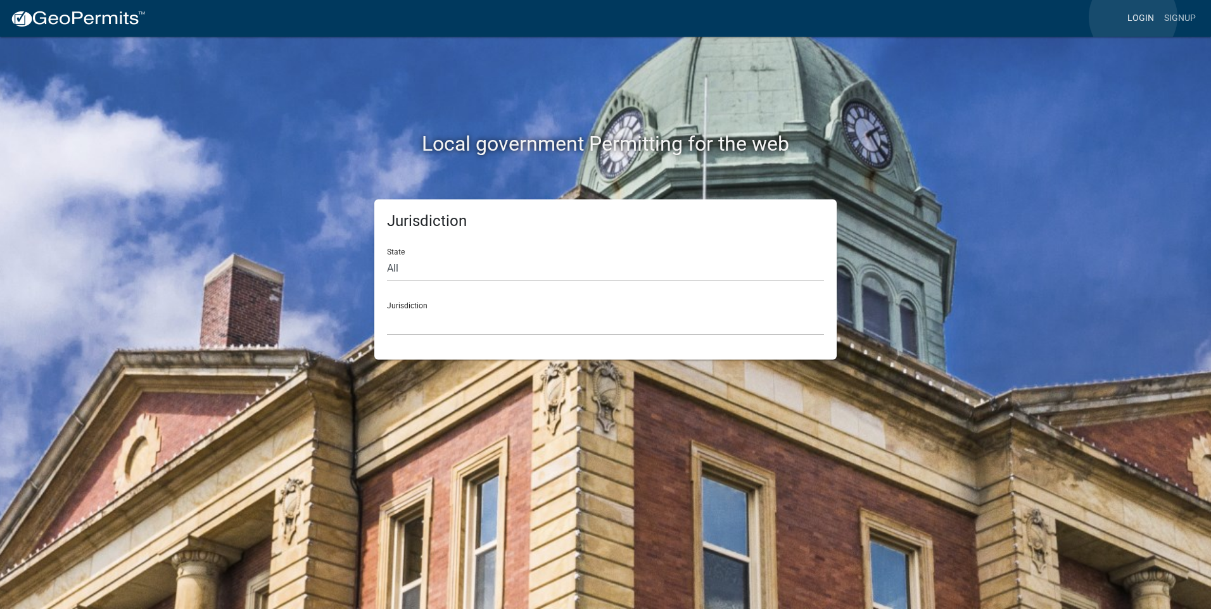
click at [1133, 17] on link "Login" at bounding box center [1141, 18] width 37 height 24
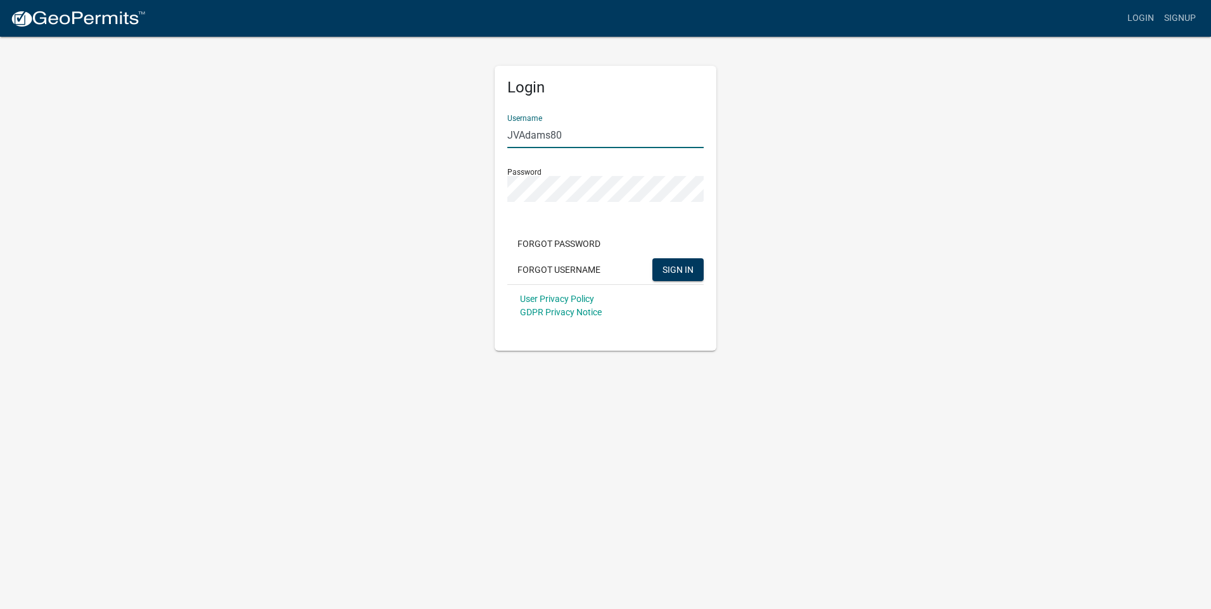
click at [618, 143] on input "JVAdams80" at bounding box center [605, 135] width 196 height 26
drag, startPoint x: 618, startPoint y: 143, endPoint x: 419, endPoint y: 140, distance: 199.0
click at [419, 143] on div "Login Username JVAdams80 Password Forgot Password Forgot Username SIGN IN User …" at bounding box center [606, 193] width 722 height 316
click at [653, 258] on button "SIGN IN" at bounding box center [678, 269] width 51 height 23
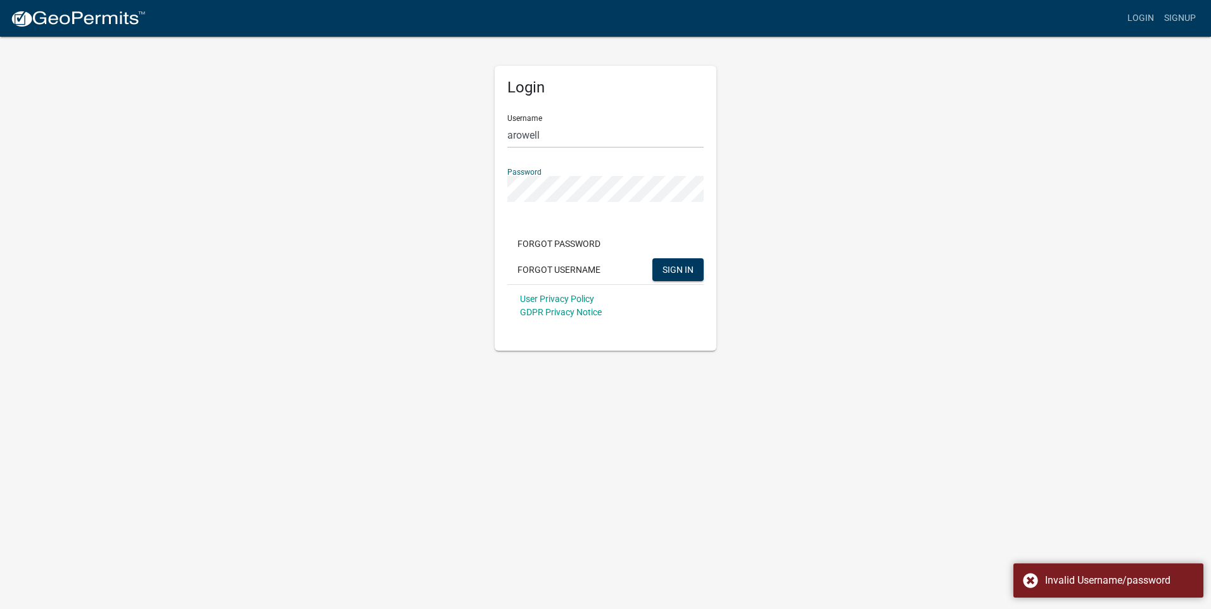
click at [328, 284] on div "Login Username arowell Password Forgot Password Forgot Username SIGN IN User Pr…" at bounding box center [606, 193] width 722 height 316
click at [468, 201] on div "Login Username arowell Password Forgot Password Forgot Username SIGN IN User Pr…" at bounding box center [606, 193] width 722 height 316
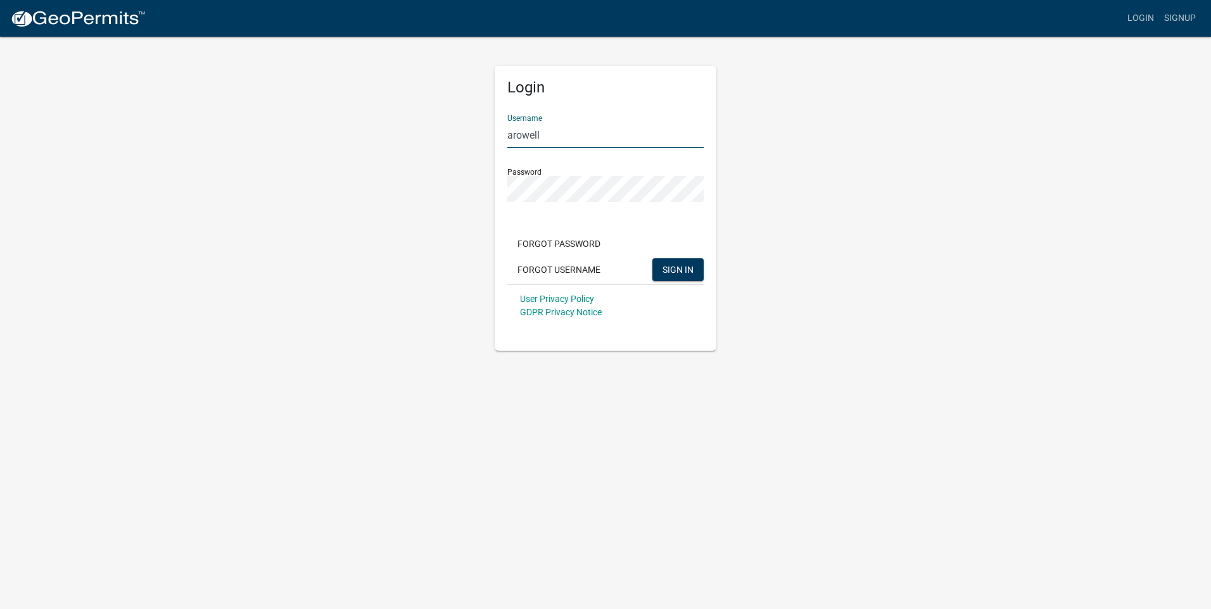
click at [516, 135] on input "arowell" at bounding box center [605, 135] width 196 height 26
type input "Arowell"
click at [384, 201] on div "Login Username Arowell Password Forgot Password Forgot Username SIGN IN User Pr…" at bounding box center [606, 193] width 722 height 316
click at [385, 198] on div "Login Username Arowell Password Forgot Password Forgot Username SIGN IN User Pr…" at bounding box center [606, 193] width 722 height 316
click at [445, 193] on div "Login Username Arowell Password Forgot Password Forgot Username SIGN IN User Pr…" at bounding box center [606, 193] width 722 height 316
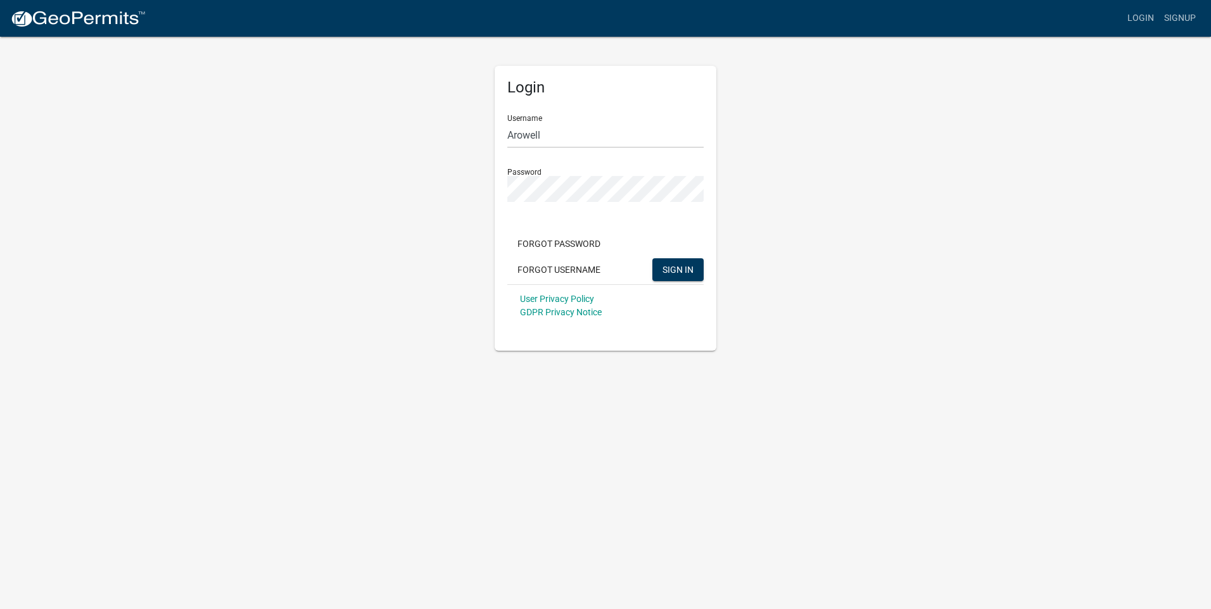
click at [444, 193] on div "Login Username Arowell Password Forgot Password Forgot Username SIGN IN User Pr…" at bounding box center [606, 193] width 722 height 316
click at [684, 266] on span "SIGN IN" at bounding box center [678, 269] width 31 height 10
